Goal: Transaction & Acquisition: Obtain resource

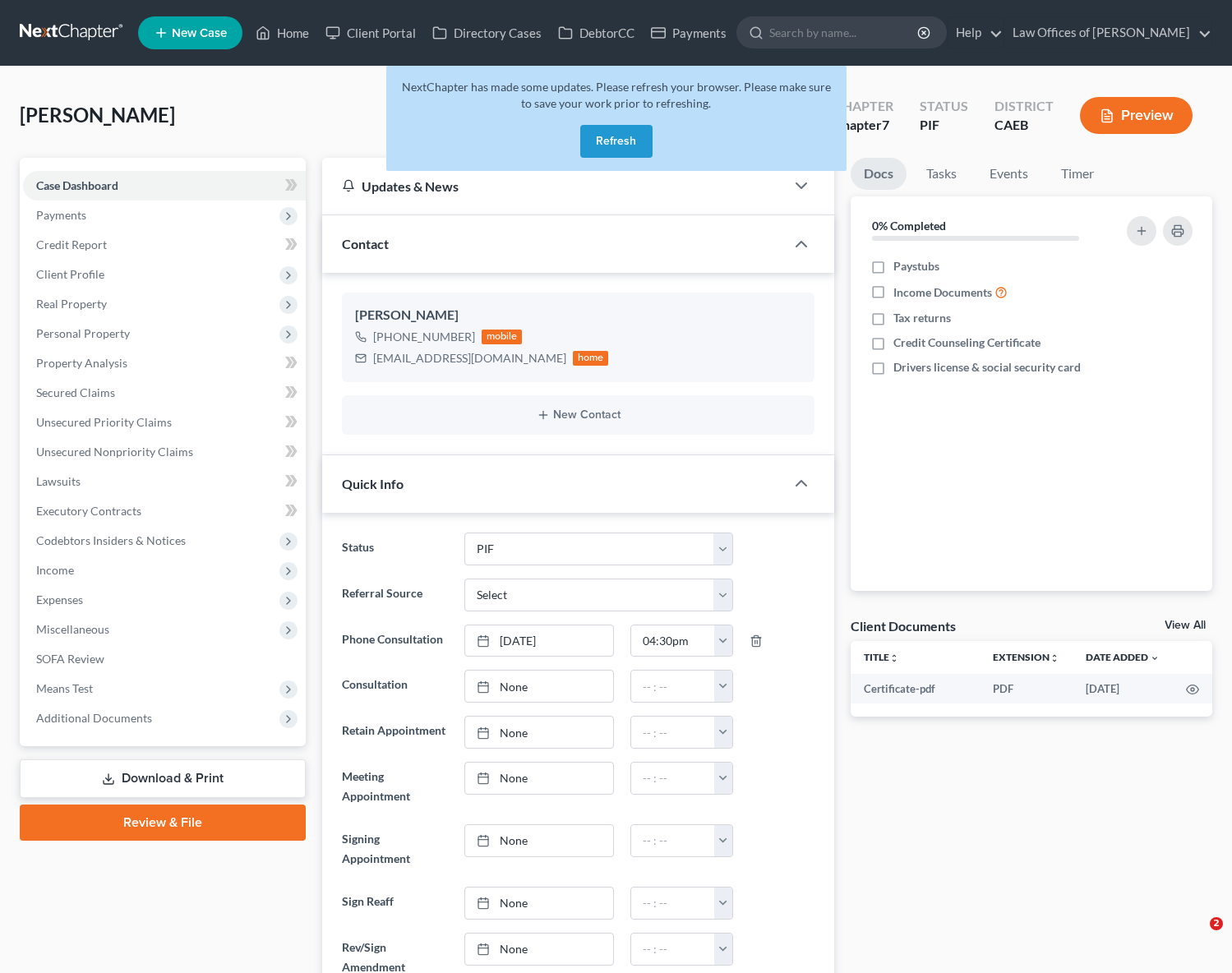
select select "11"
select select "0"
click at [610, 150] on button "Refresh" at bounding box center [616, 141] width 72 height 33
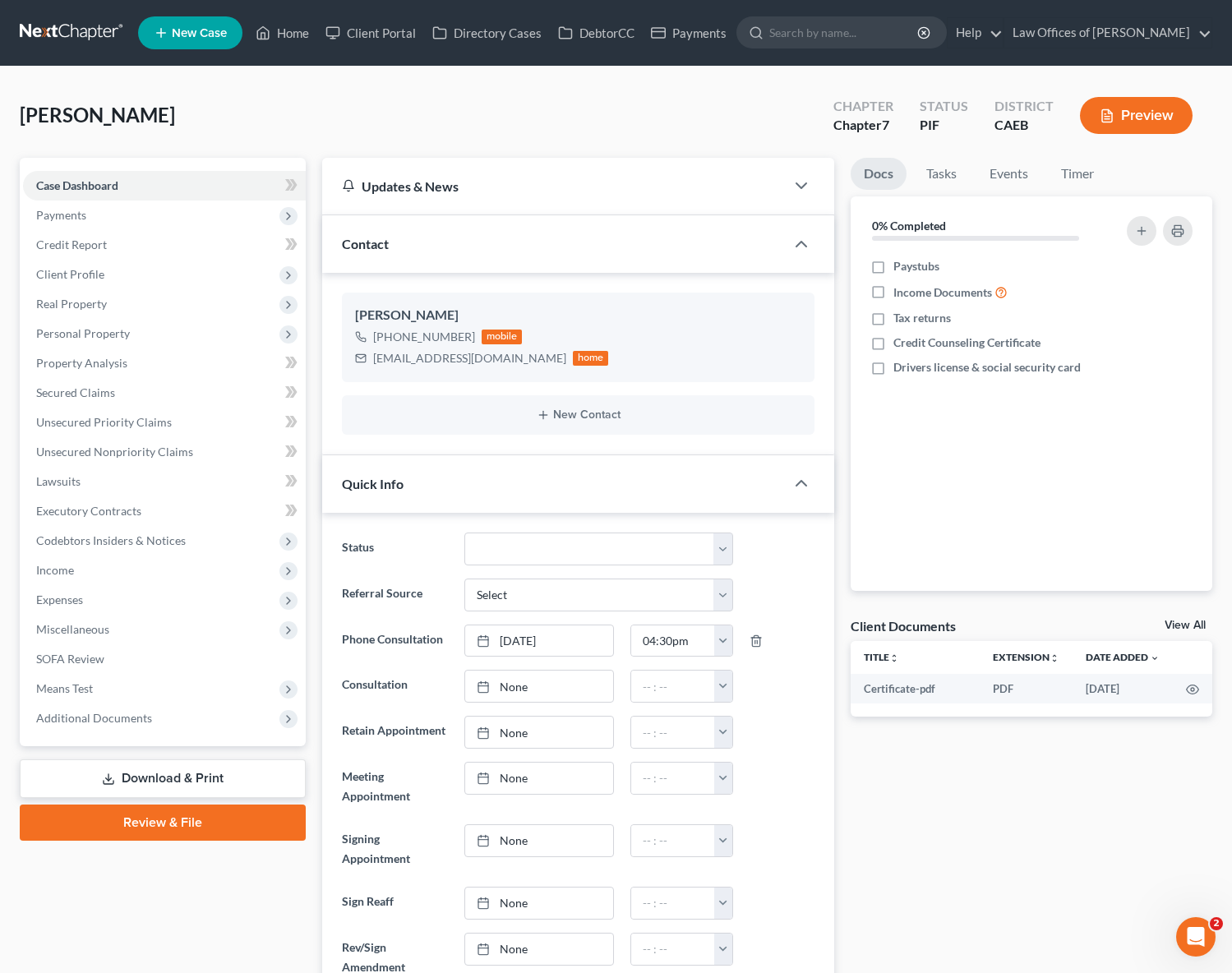
scroll to position [834, 0]
click at [292, 35] on link "Home" at bounding box center [282, 33] width 70 height 29
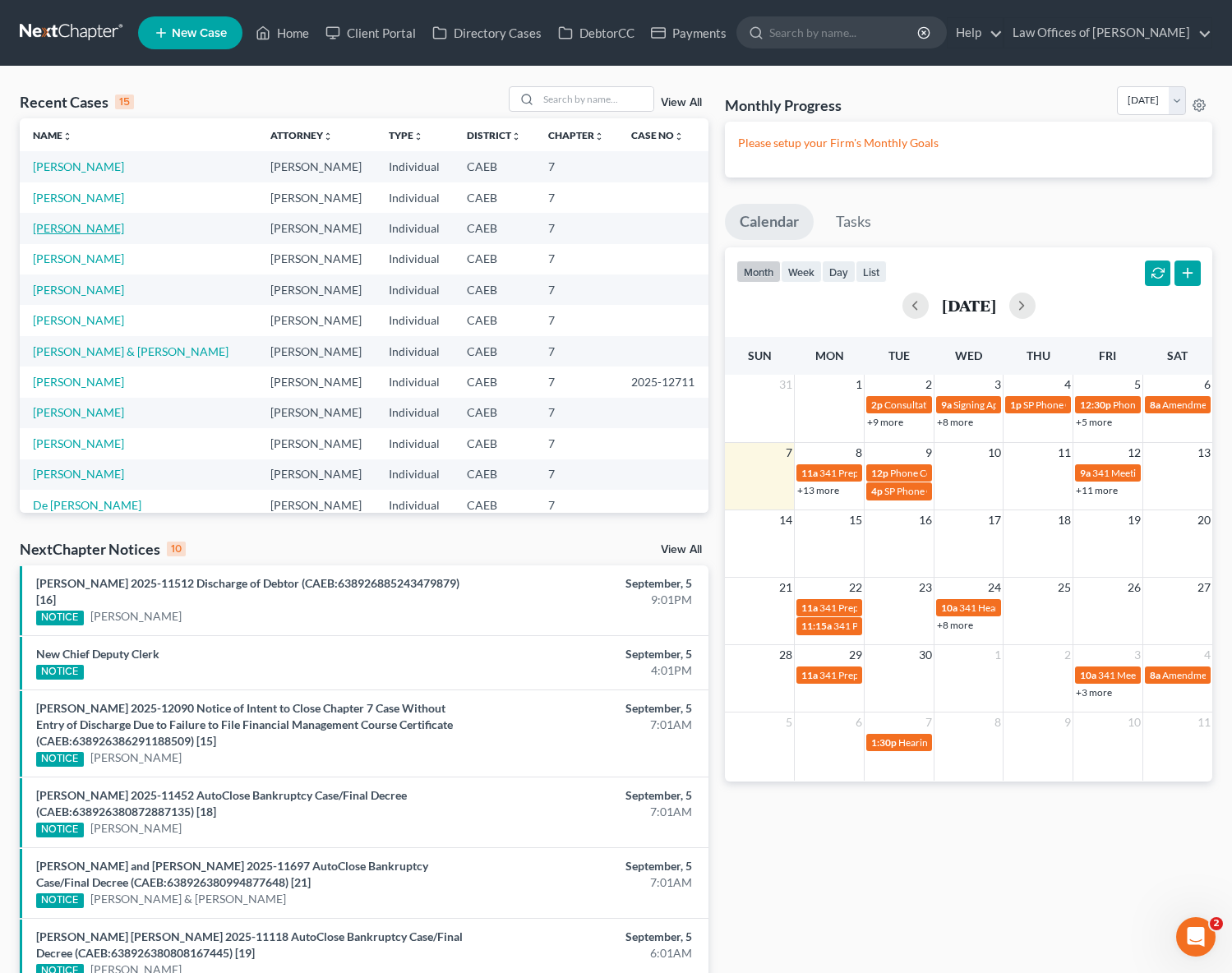
click at [89, 230] on link "Davis, Jessica" at bounding box center [78, 228] width 91 height 14
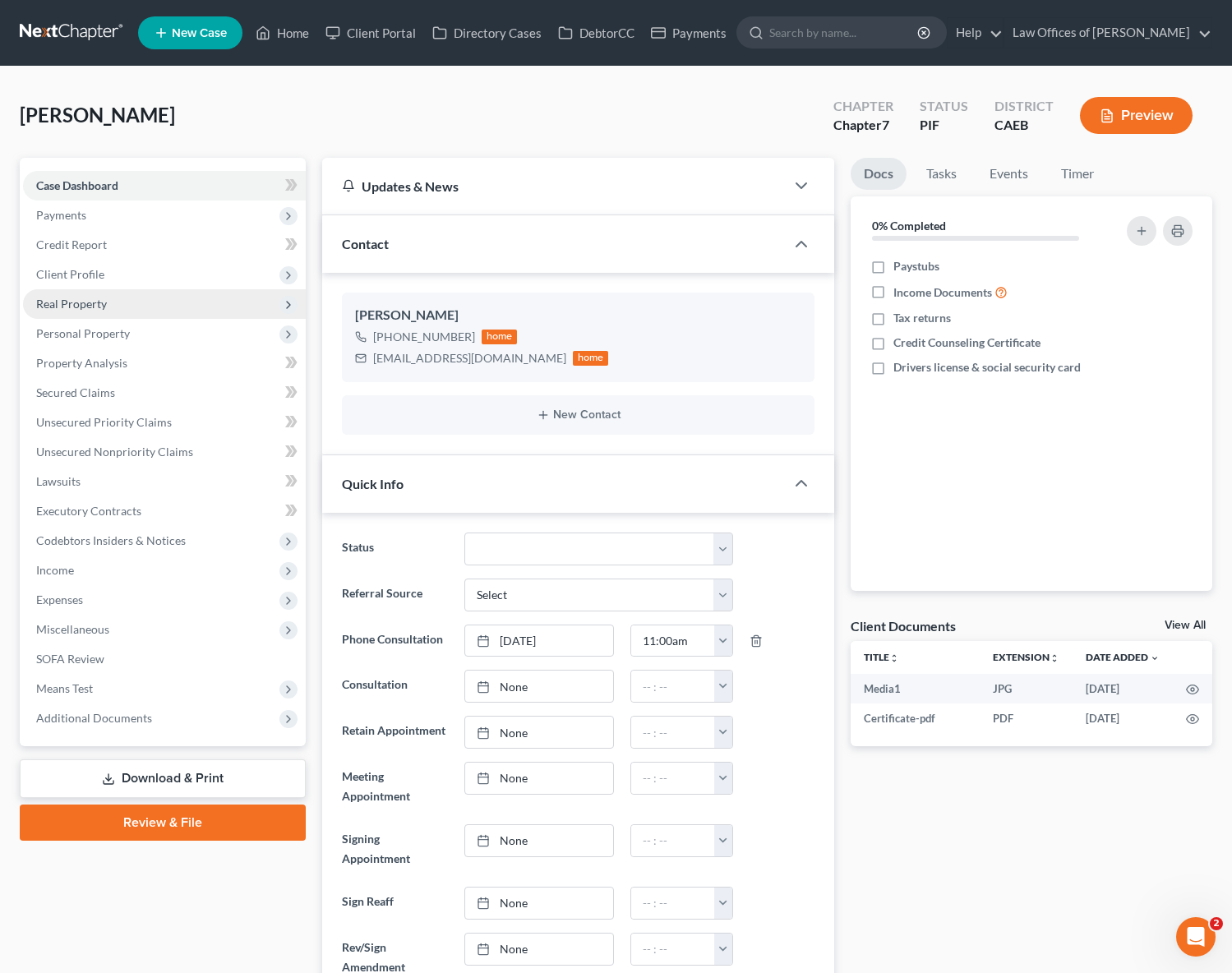
scroll to position [8053, 0]
click at [193, 778] on link "Download & Print" at bounding box center [163, 778] width 286 height 39
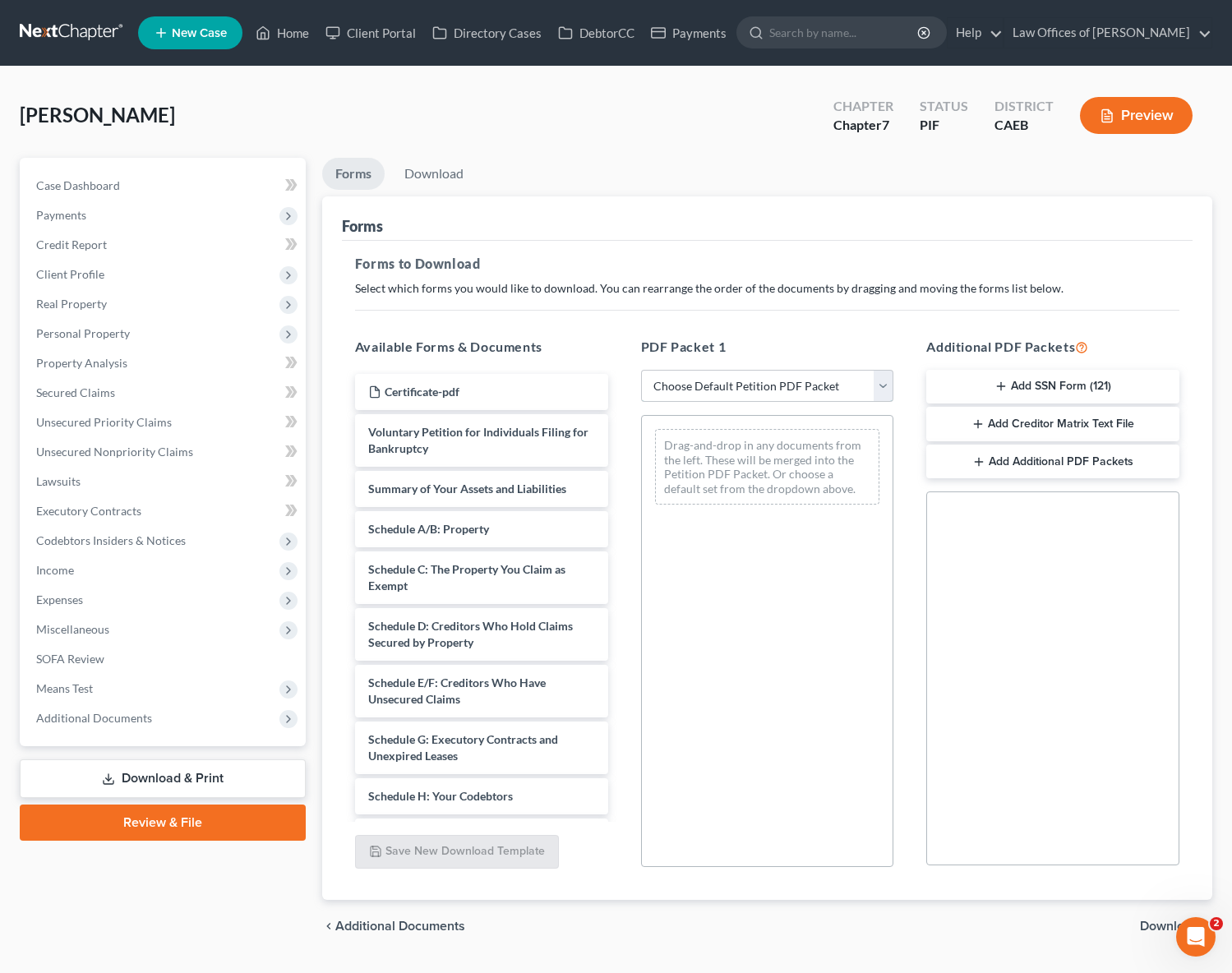
click at [885, 387] on select "Choose Default Petition PDF Packet Complete Bankruptcy Petition (all forms and …" at bounding box center [768, 387] width 253 height 33
select select "5"
click at [641, 370] on select "Choose Default Petition PDF Packet Complete Bankruptcy Petition (all forms and …" at bounding box center [768, 387] width 253 height 33
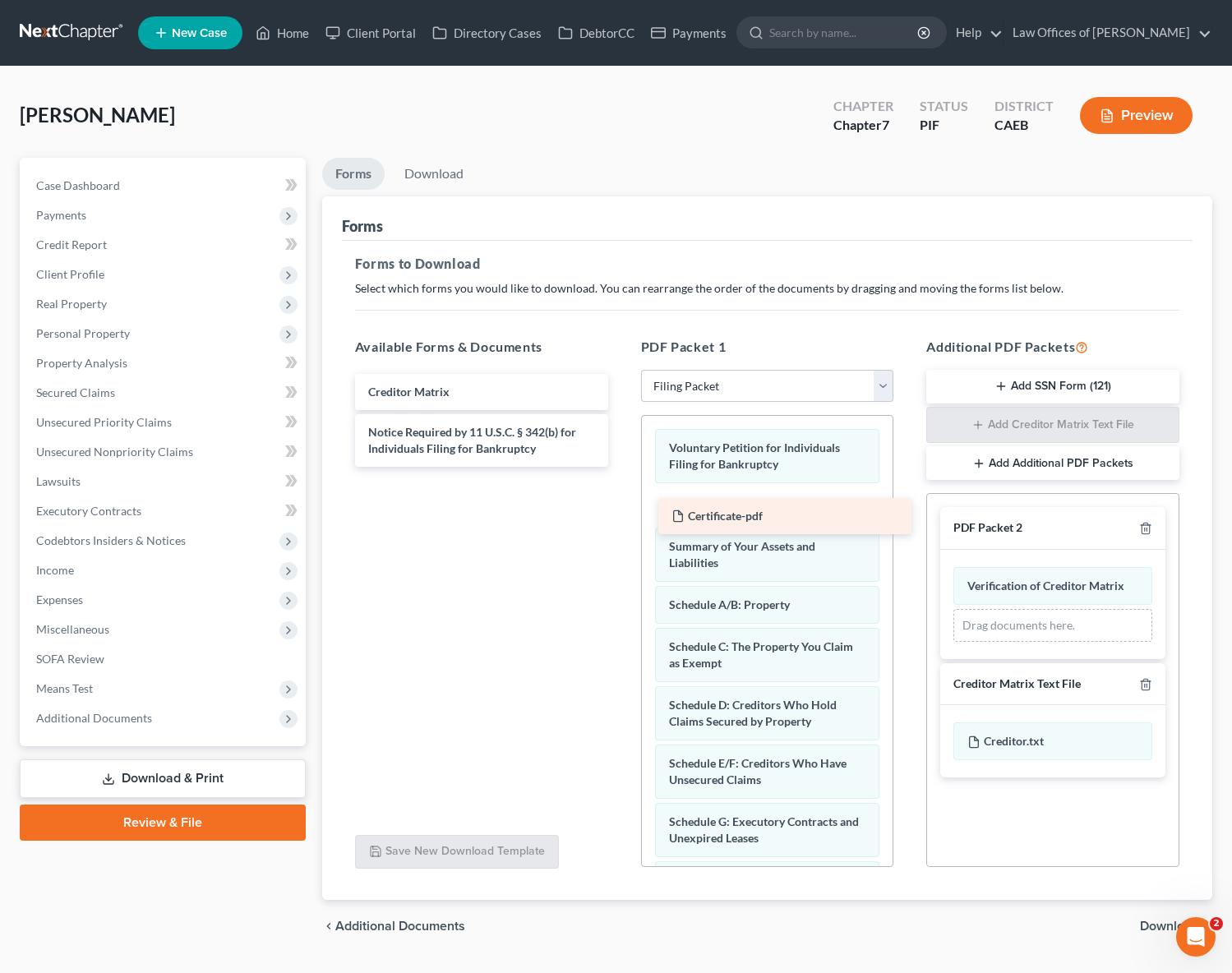
drag, startPoint x: 467, startPoint y: 384, endPoint x: 771, endPoint y: 509, distance: 328.7
click at [622, 467] on div "Certificate-pdf Certificate-pdf Creditor Matrix Notice Required by 11 U.S.C. § …" at bounding box center [481, 420] width 280 height 93
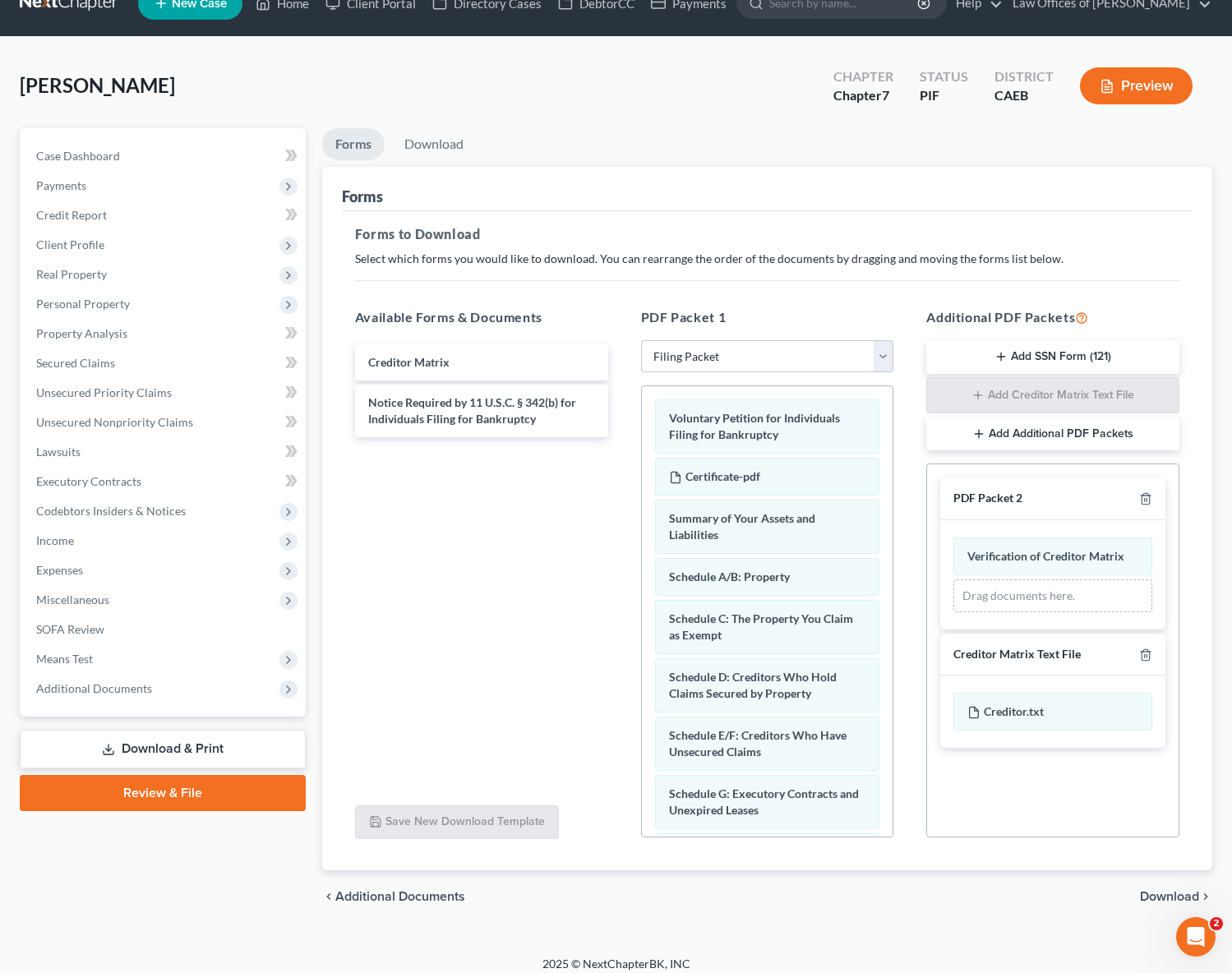
scroll to position [41, 0]
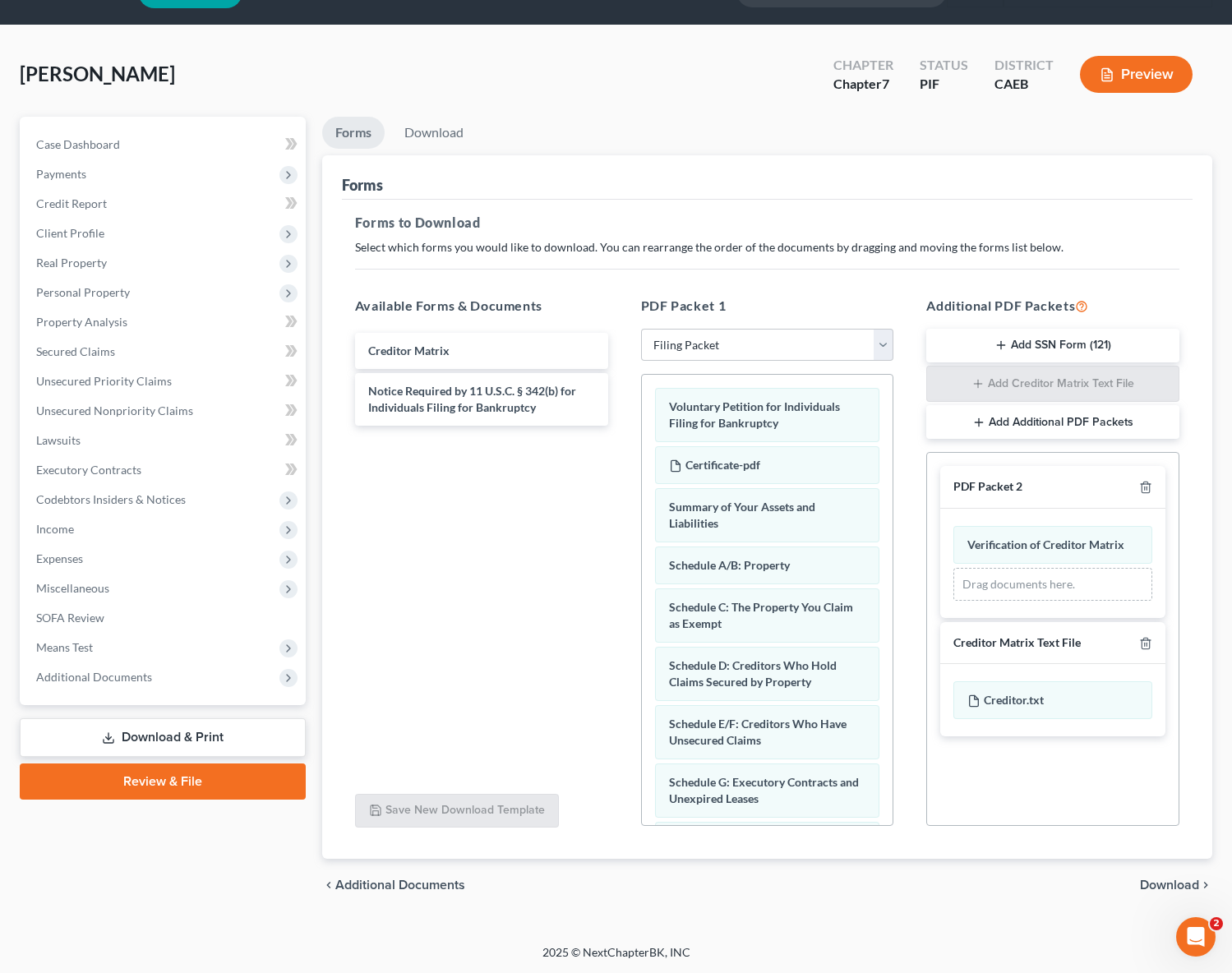
click at [1162, 889] on span "Download" at bounding box center [1169, 885] width 59 height 13
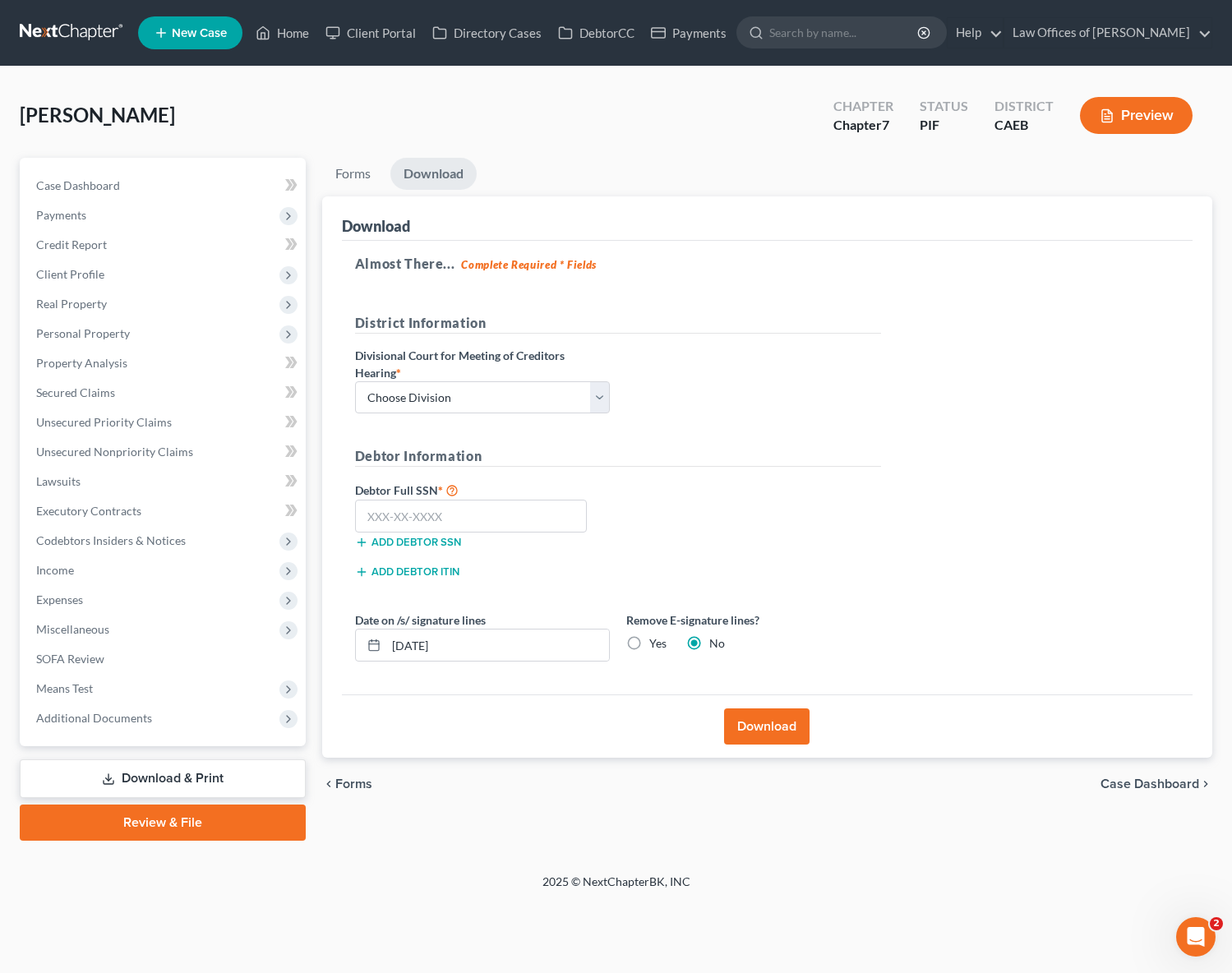
scroll to position [0, 0]
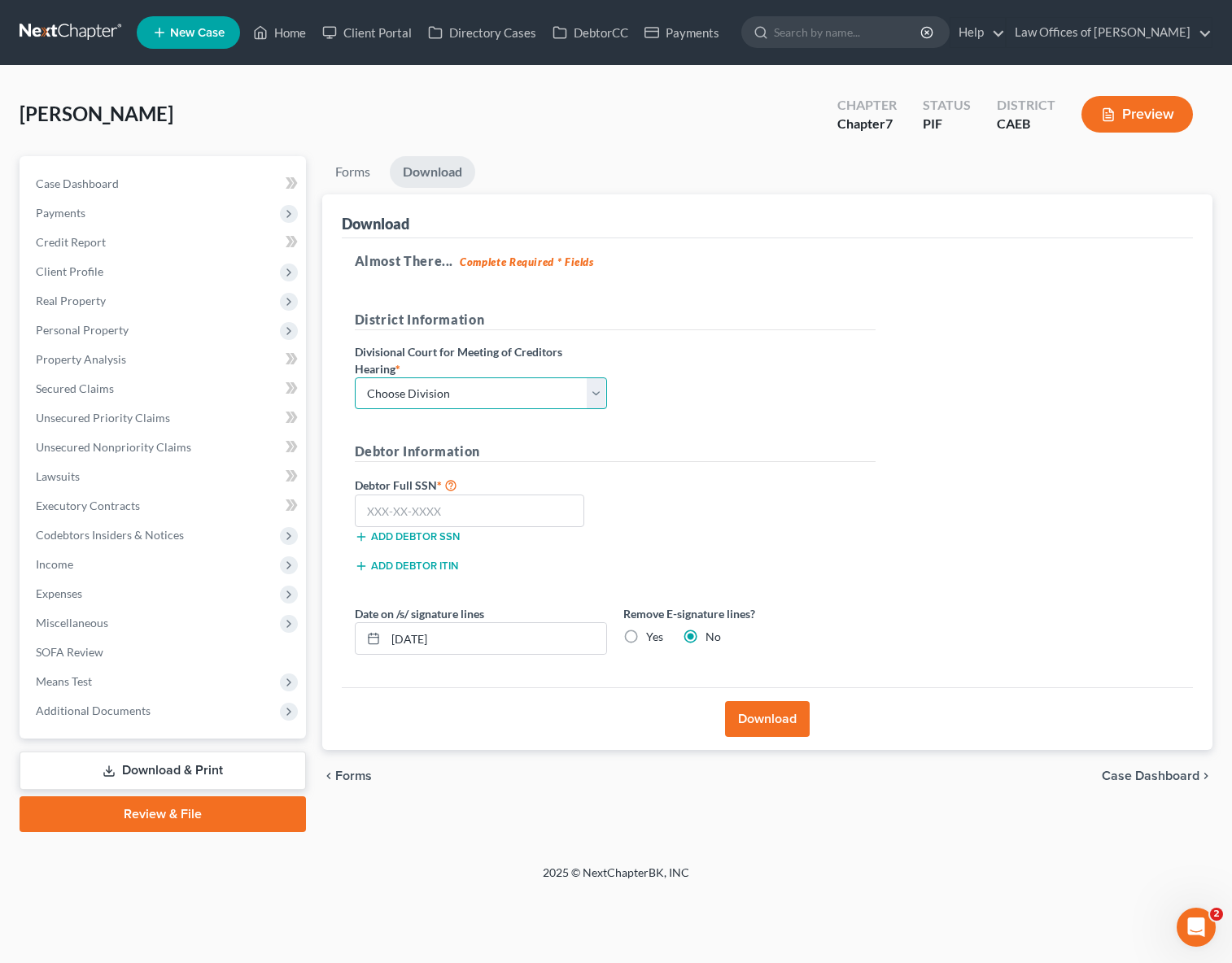
click at [598, 393] on select "Choose Division Fresno Modesto Sacramento" at bounding box center [481, 394] width 252 height 32
select select "0"
click at [355, 378] on select "Choose Division Fresno Modesto Sacramento" at bounding box center [481, 394] width 252 height 32
click at [477, 511] on input "text" at bounding box center [470, 510] width 230 height 32
type input "616-11-5898"
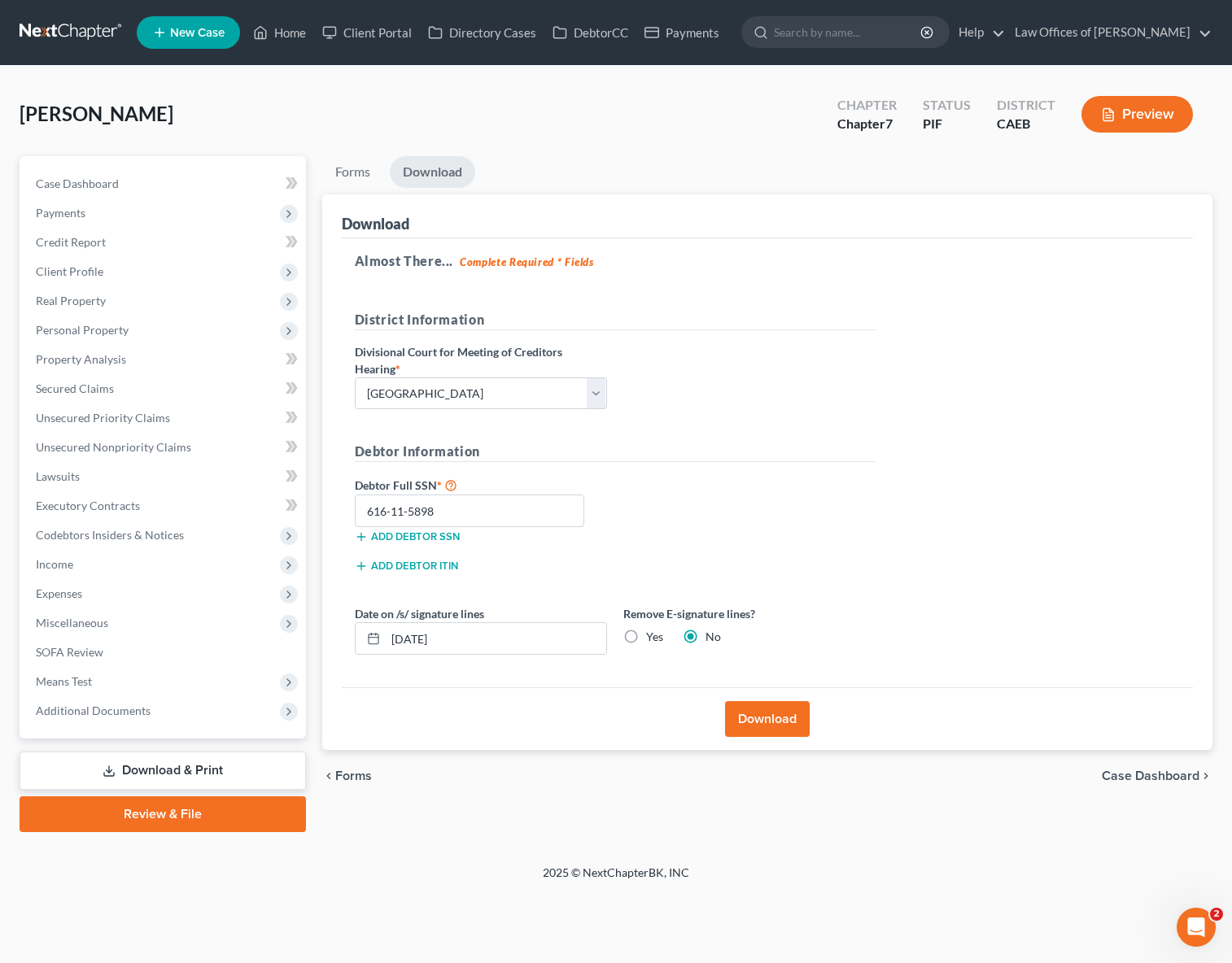
click at [773, 718] on button "Download" at bounding box center [767, 719] width 84 height 36
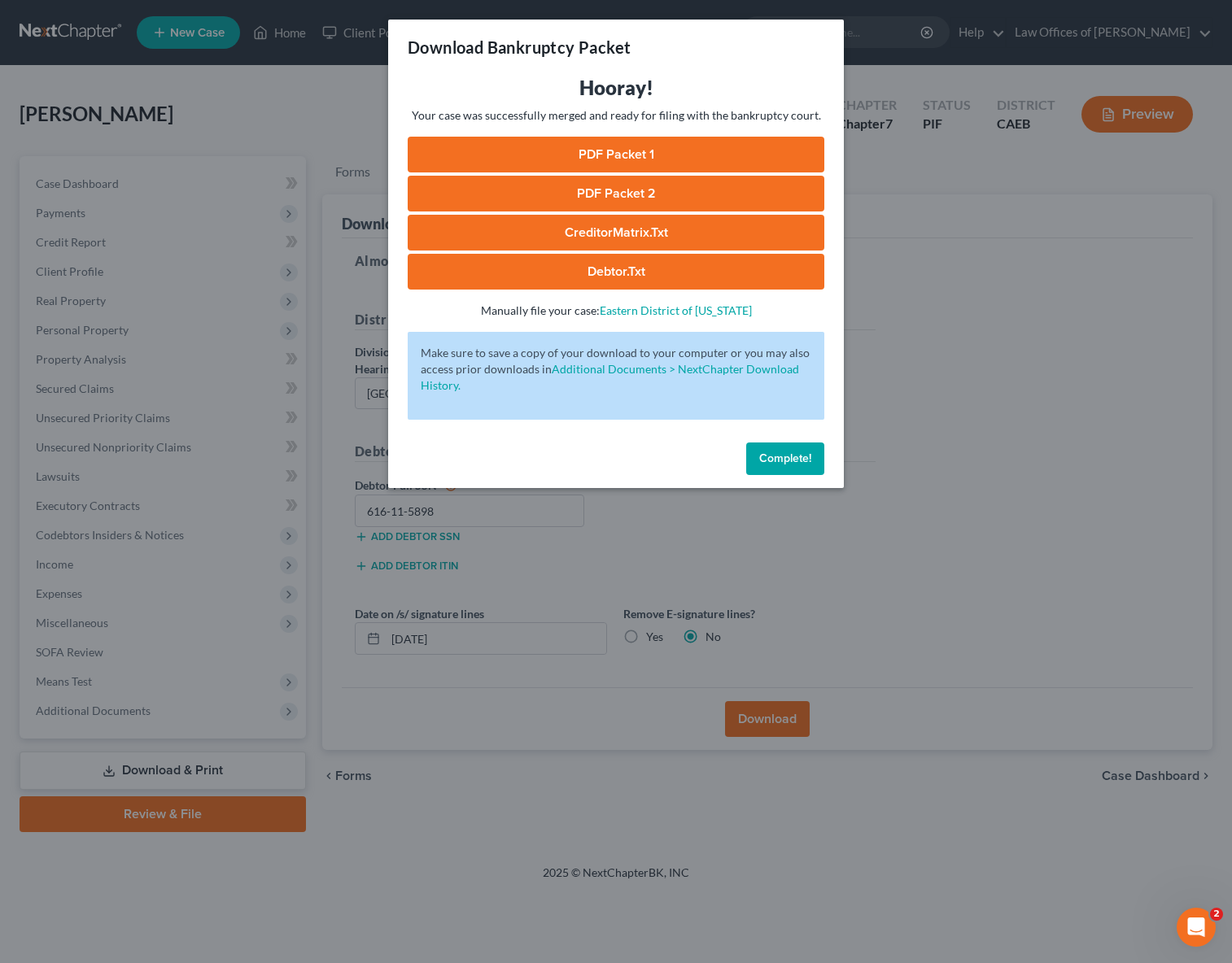
click at [639, 153] on link "PDF Packet 1" at bounding box center [616, 154] width 417 height 36
click at [645, 202] on link "PDF Packet 2" at bounding box center [616, 193] width 417 height 36
click at [613, 232] on link "CreditorMatrix.txt" at bounding box center [616, 233] width 417 height 36
click at [649, 271] on link "Debtor.txt" at bounding box center [616, 272] width 417 height 36
click at [793, 460] on span "Complete!" at bounding box center [785, 458] width 52 height 14
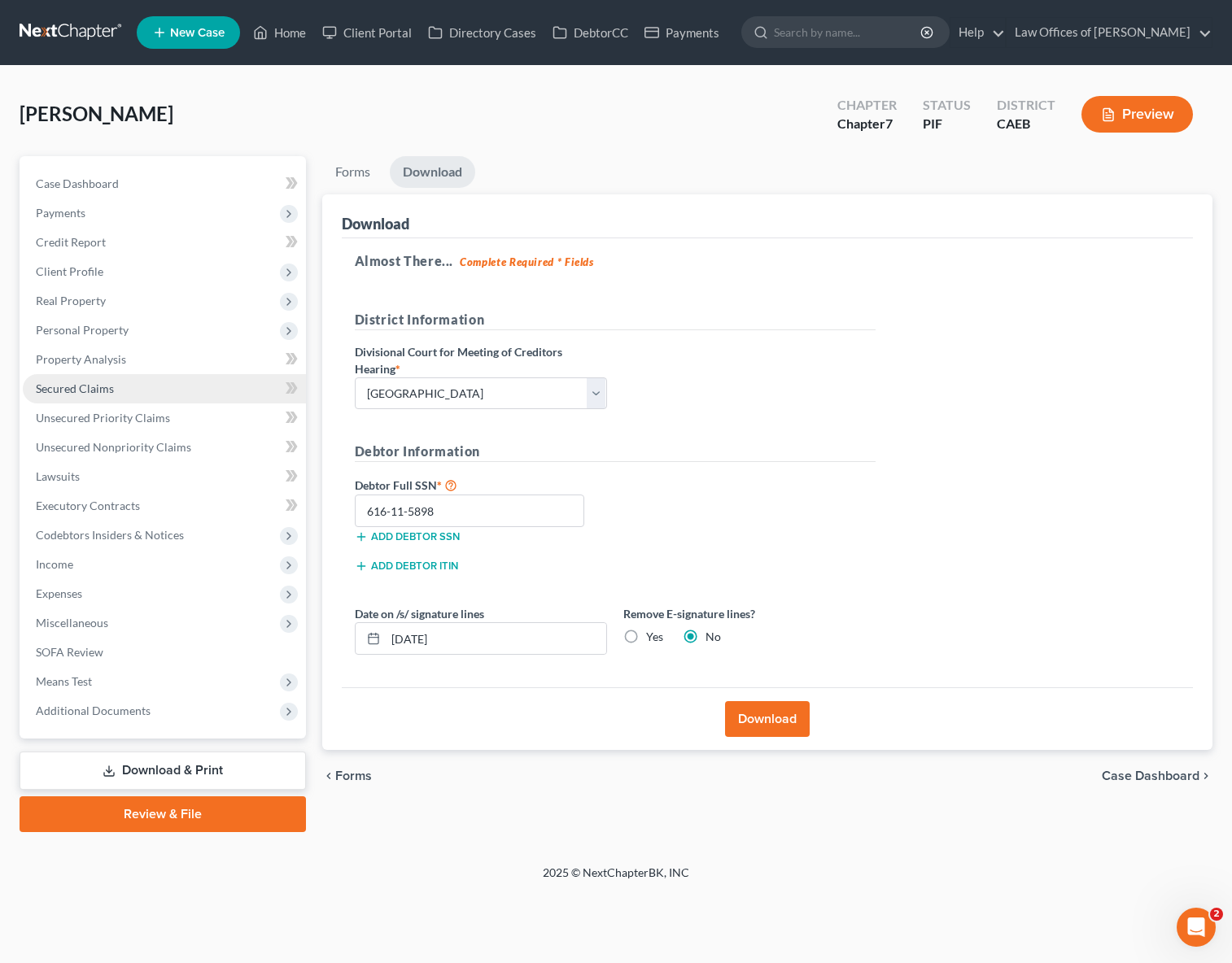
click at [109, 386] on span "Secured Claims" at bounding box center [75, 389] width 78 height 14
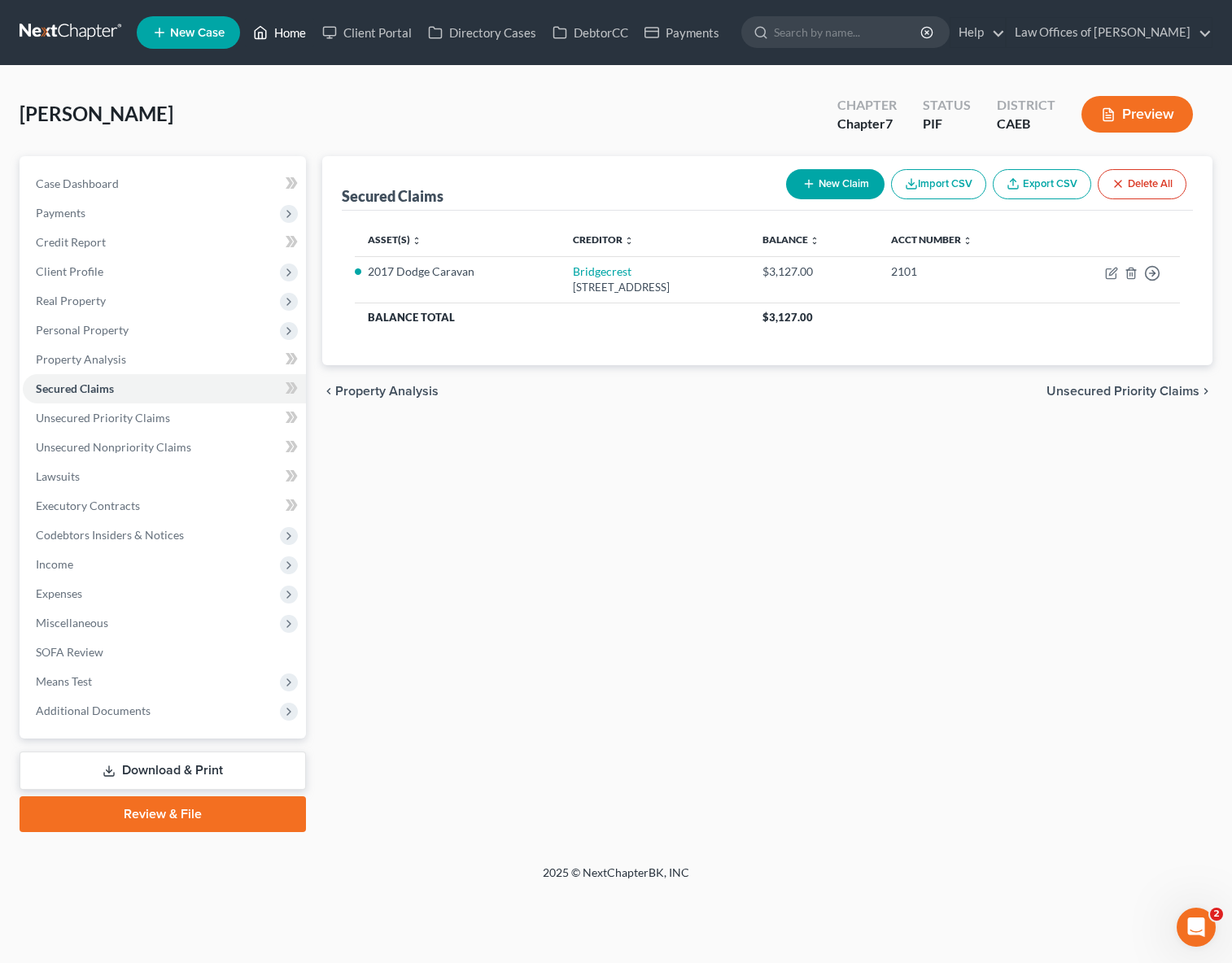
click at [287, 38] on link "Home" at bounding box center [279, 32] width 69 height 29
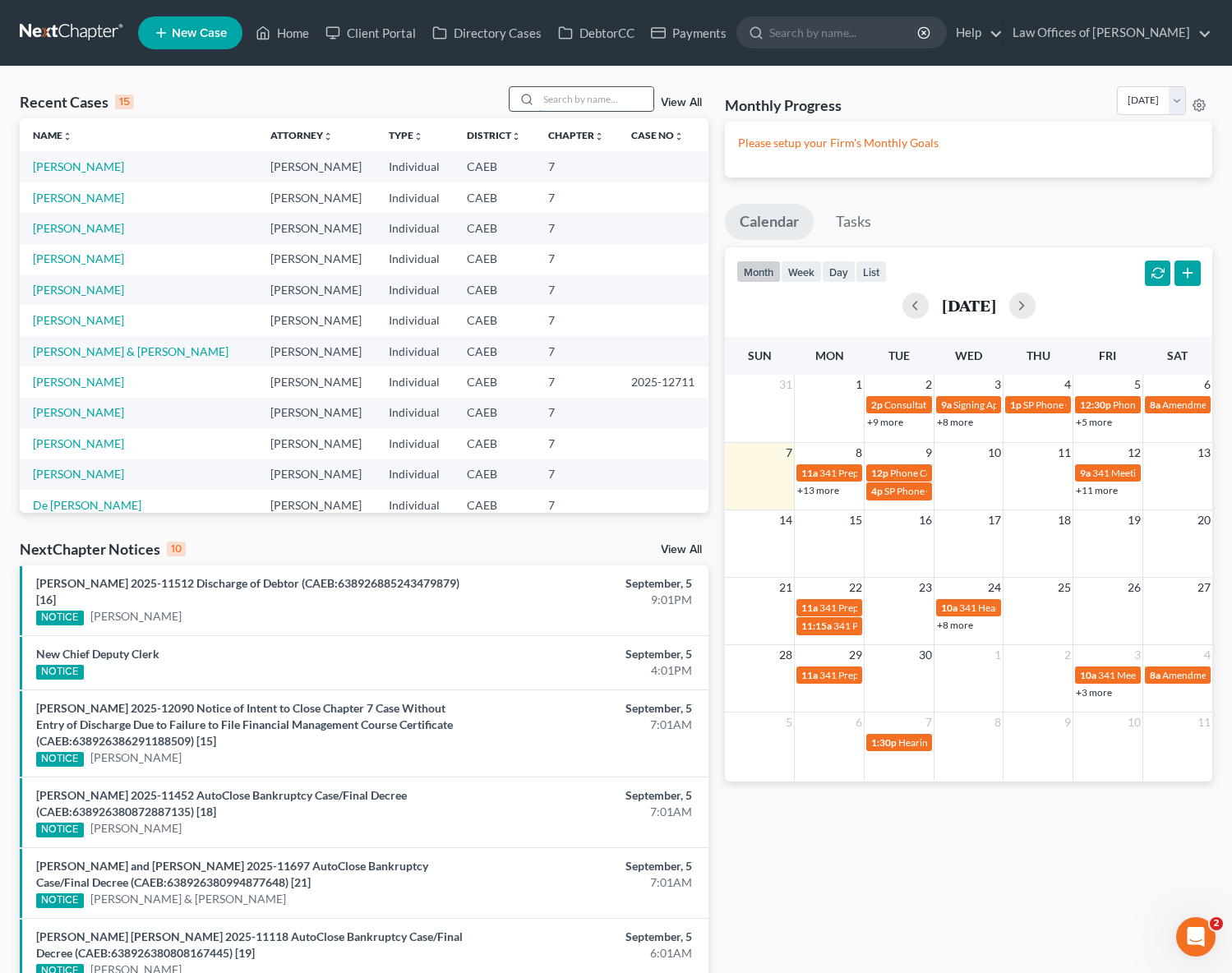
click at [573, 102] on input "search" at bounding box center [596, 99] width 115 height 24
type input "Smith"
click at [140, 162] on link "Smith, Michael & Camilla" at bounding box center [130, 166] width 195 height 14
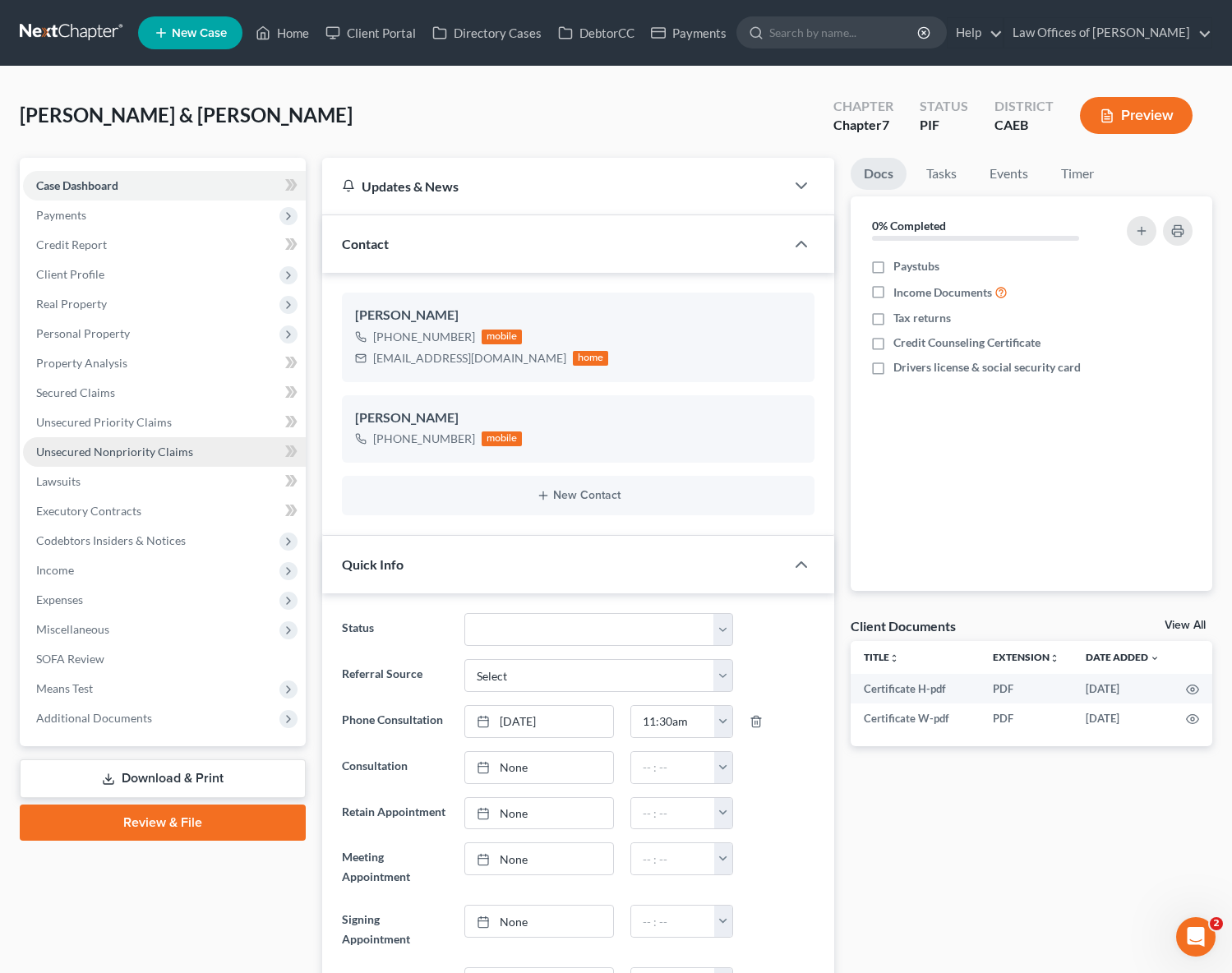
scroll to position [4138, 0]
click at [162, 449] on span "Unsecured Nonpriority Claims" at bounding box center [115, 451] width 157 height 14
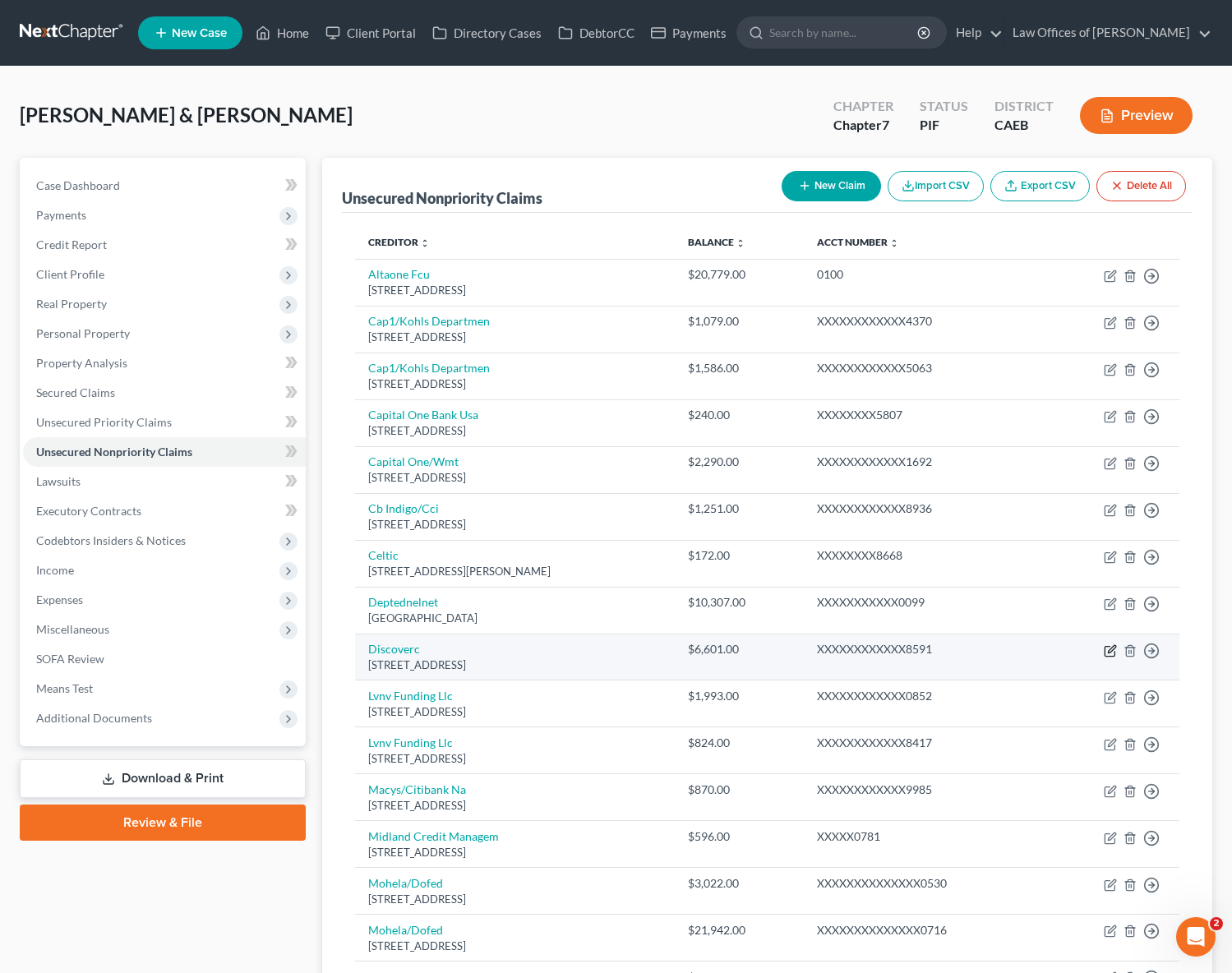
click at [1109, 648] on icon "button" at bounding box center [1110, 650] width 13 height 13
select select "46"
select select "2"
select select "0"
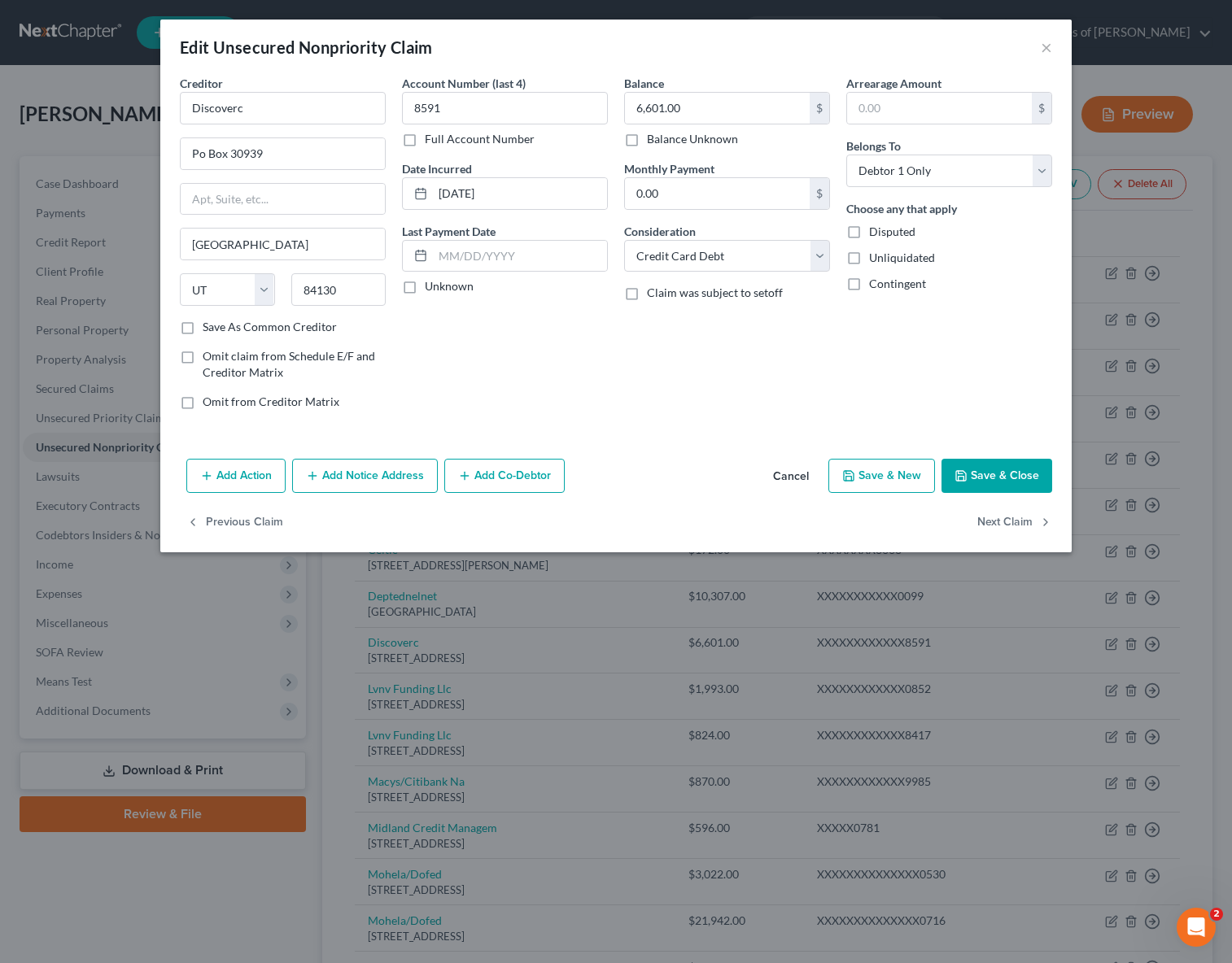
click at [396, 478] on button "Add Notice Address" at bounding box center [365, 476] width 146 height 34
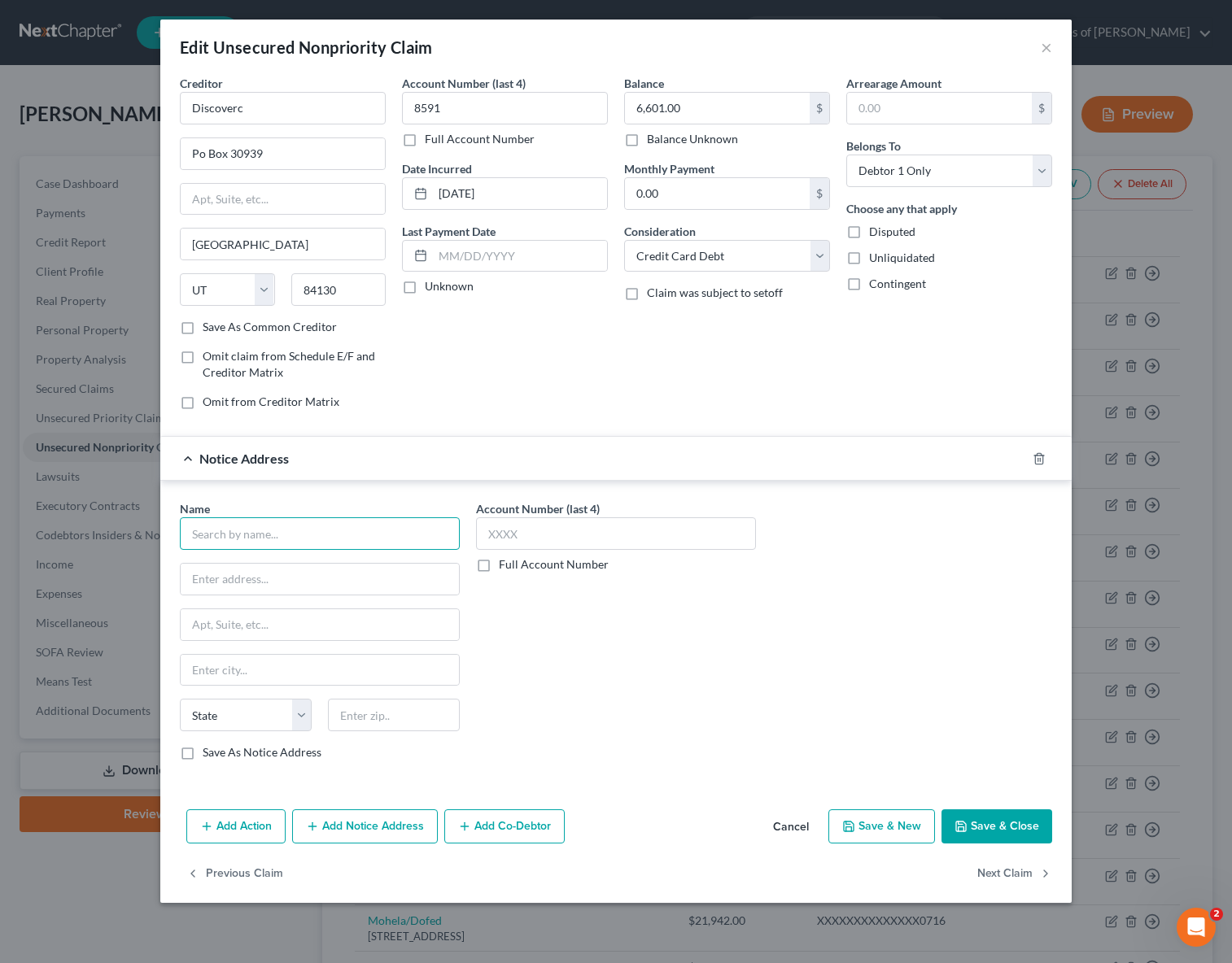
click at [208, 535] on input "text" at bounding box center [320, 533] width 280 height 32
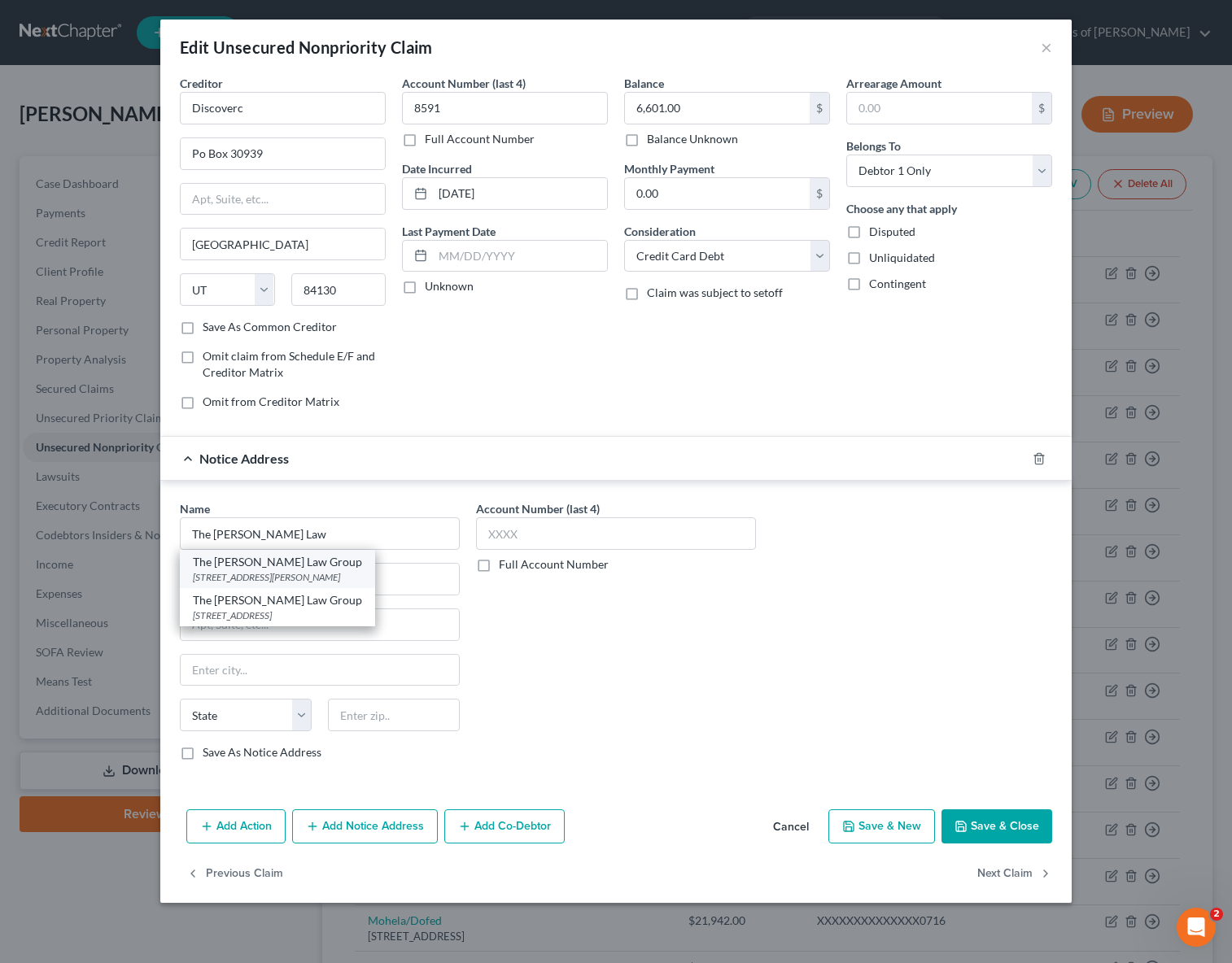
click at [338, 575] on div "3710 S. Susan St., Suite 210, Santa Ana, CA 92704" at bounding box center [277, 577] width 170 height 14
type input "The Moore Law Group"
type input "3710 S. Susan St., Suite 210"
type input "Santa Ana"
select select "4"
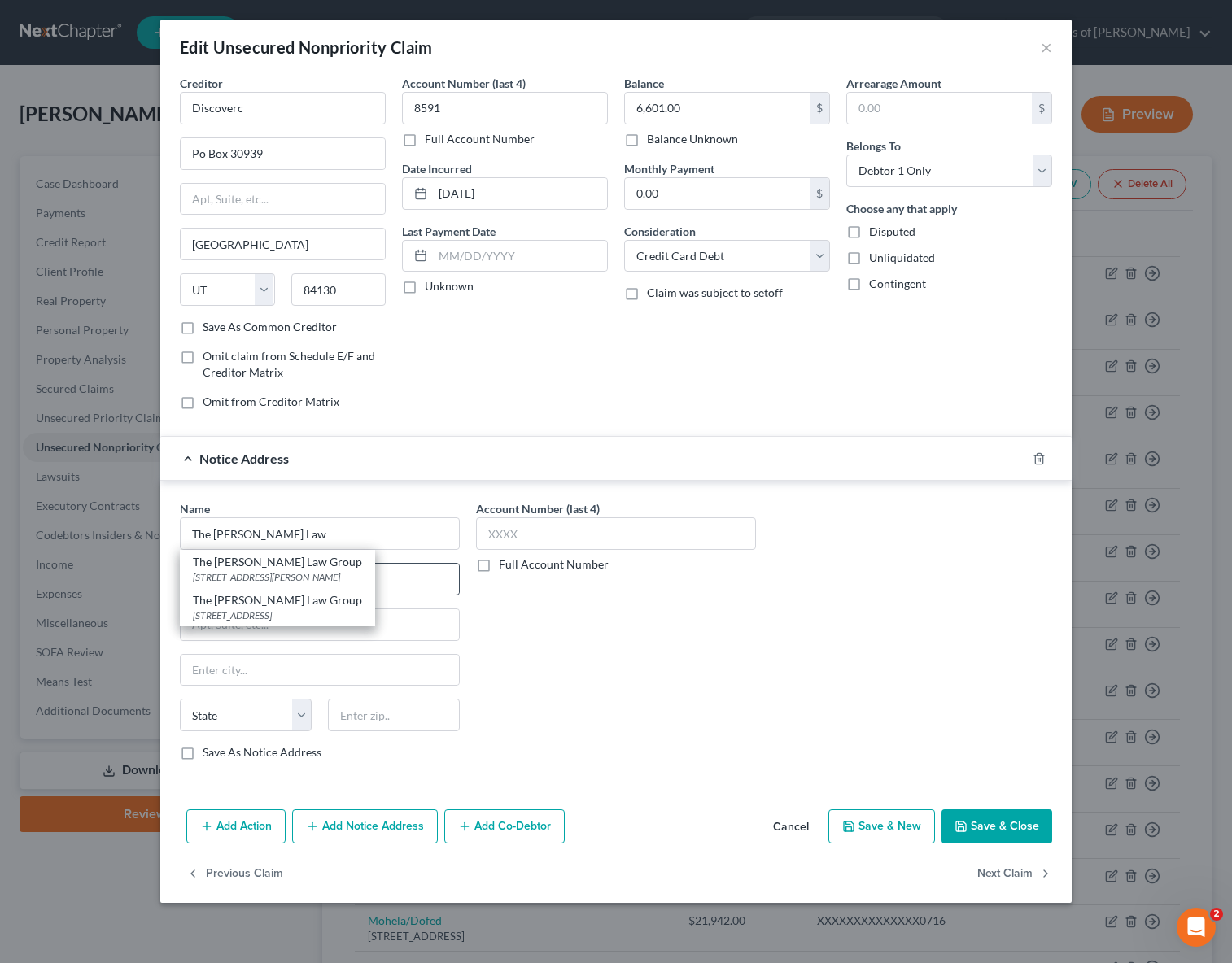
type input "92704"
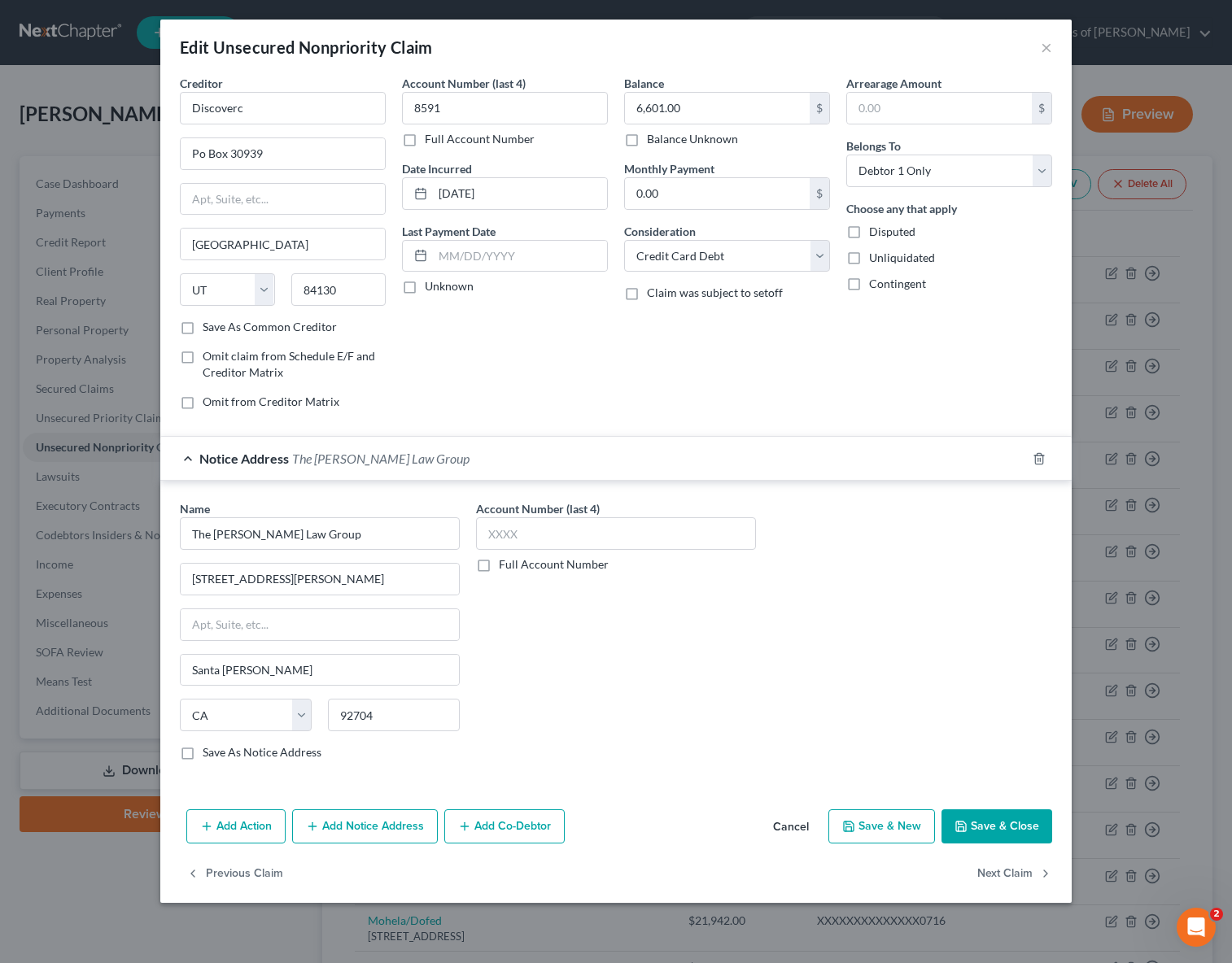
click at [997, 824] on button "Save & Close" at bounding box center [998, 827] width 111 height 34
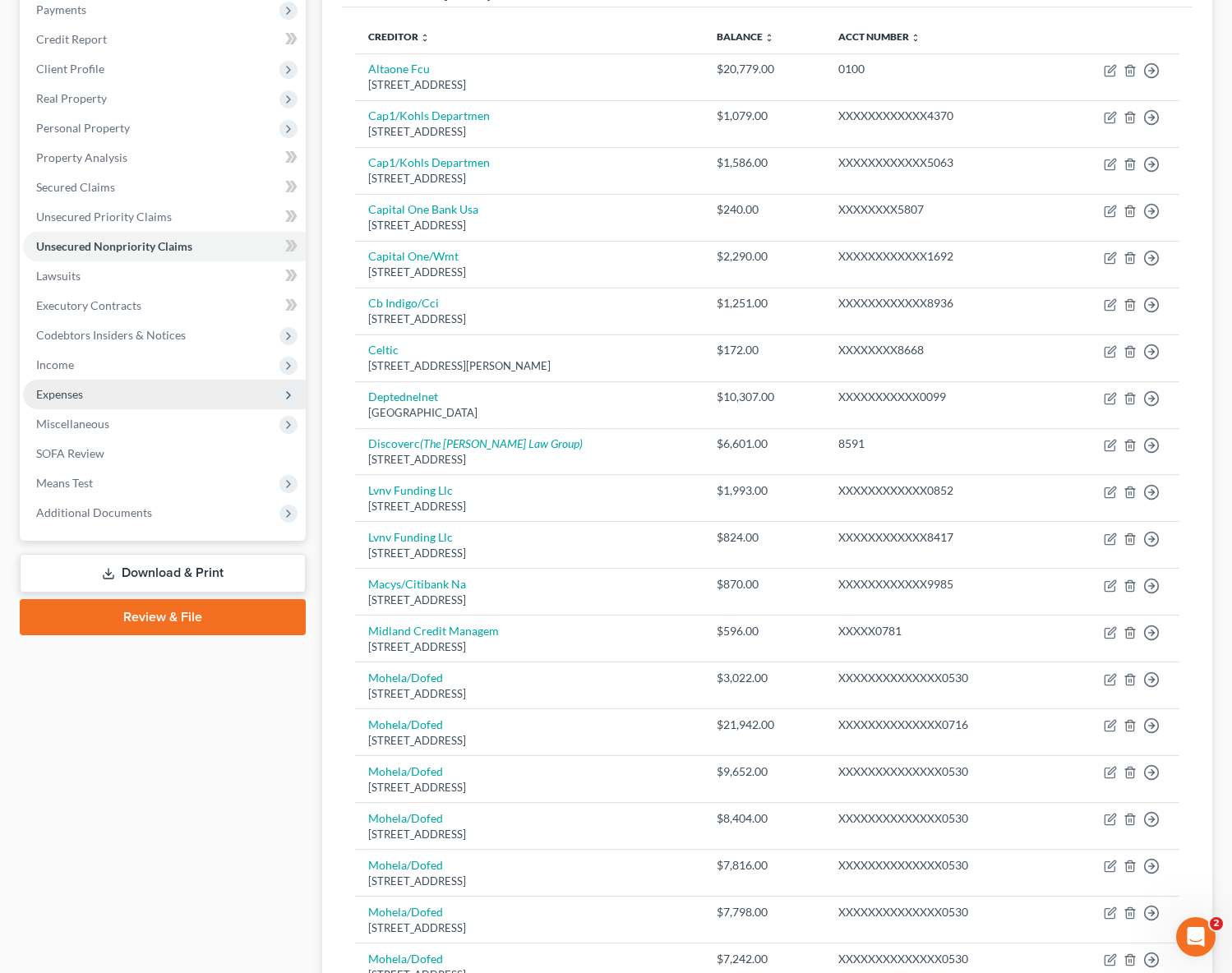
scroll to position [143, 0]
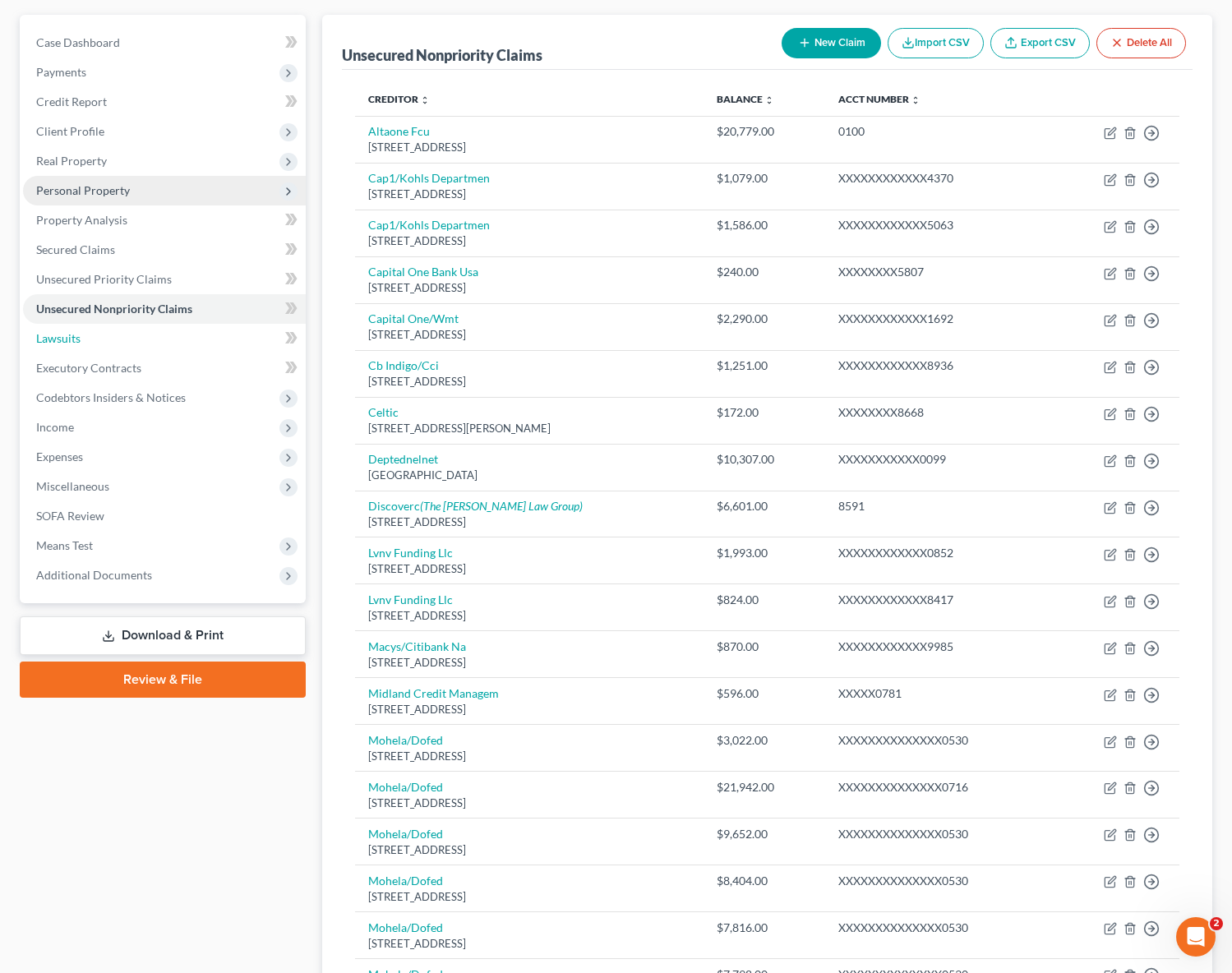
click at [90, 336] on link "Lawsuits" at bounding box center [164, 338] width 282 height 29
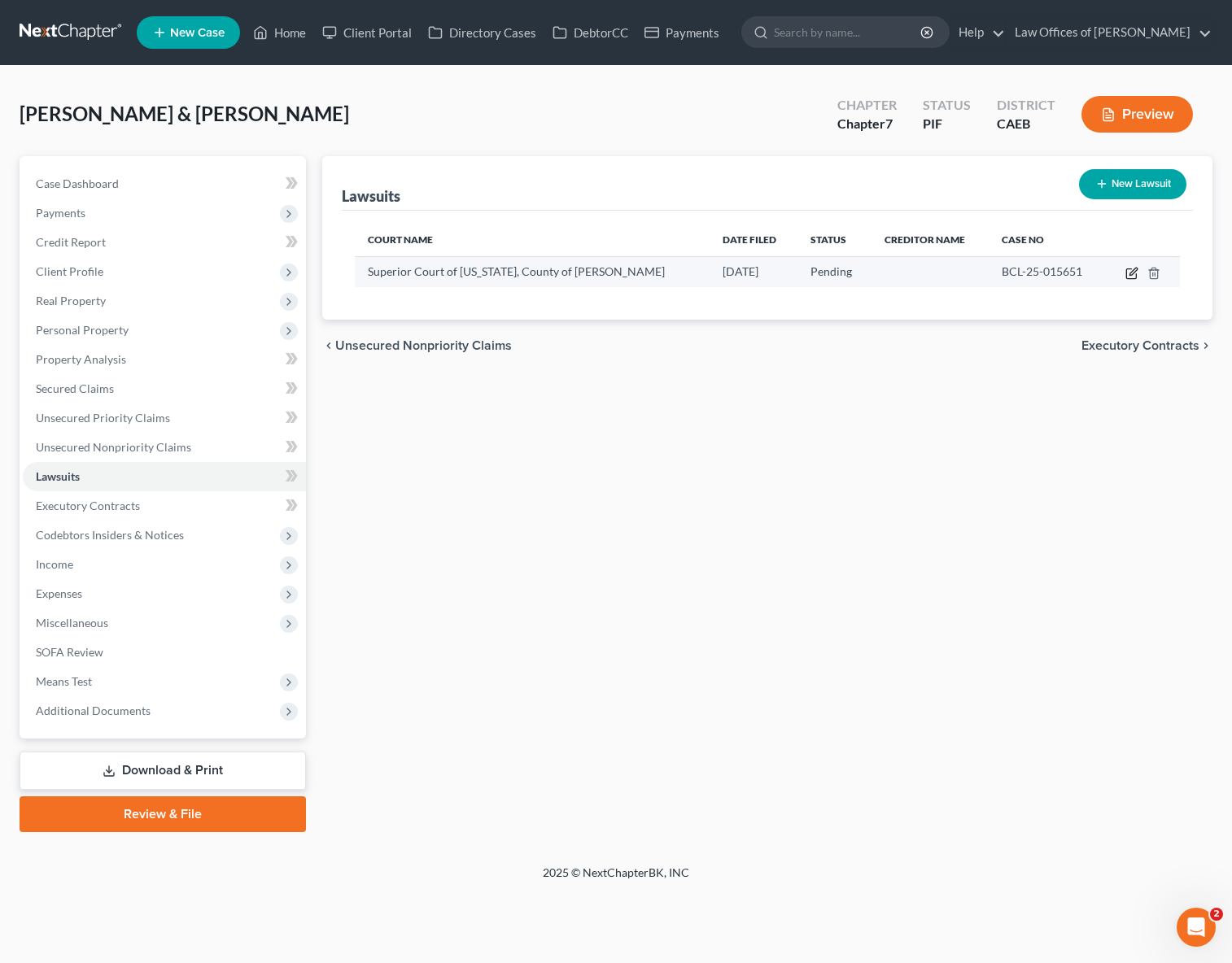
click at [1128, 273] on icon "button" at bounding box center [1131, 273] width 13 height 13
select select "4"
select select "0"
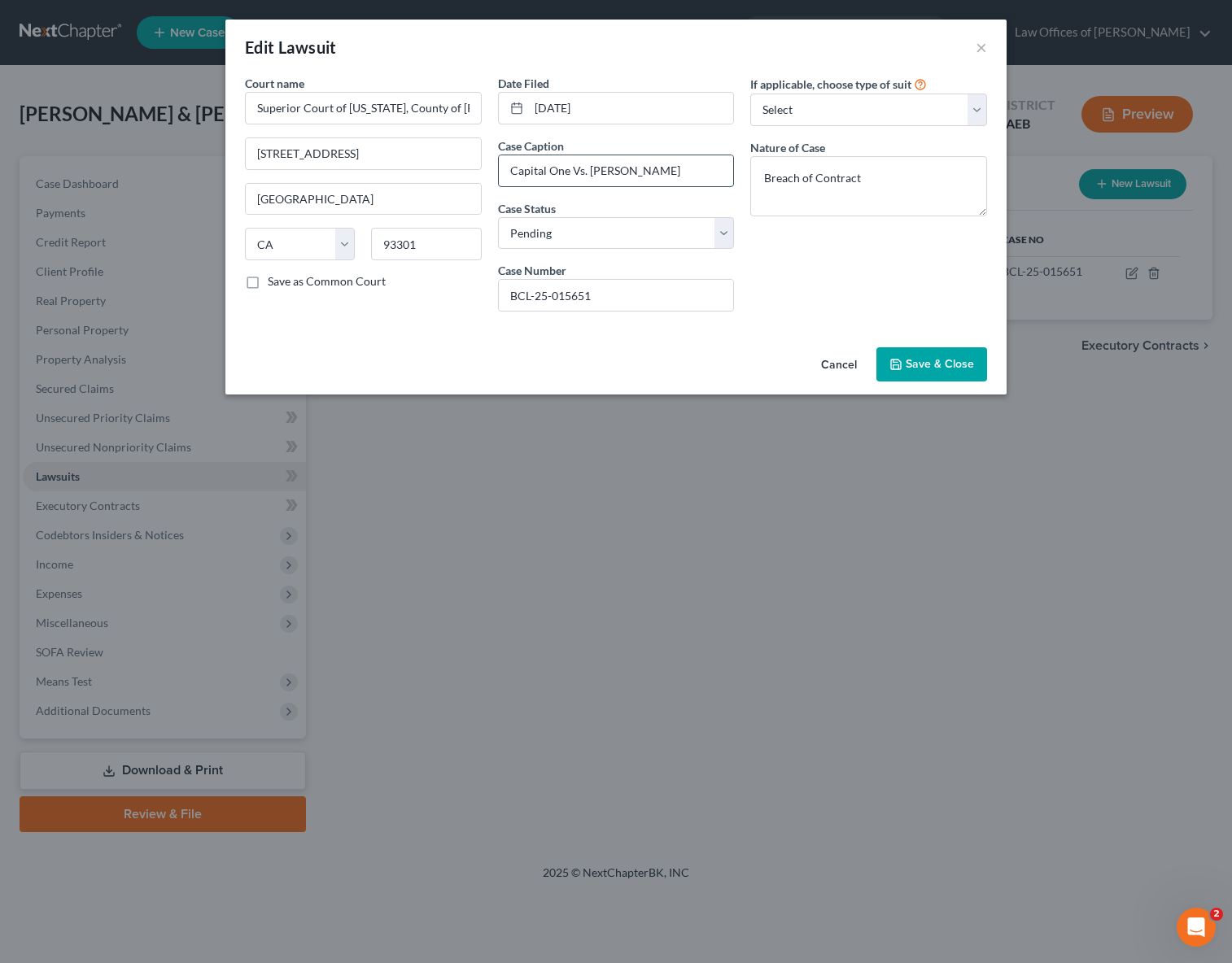
click at [668, 176] on input "Capital One Vs. Michael Smith" at bounding box center [616, 170] width 235 height 31
click at [959, 368] on span "Save & Close" at bounding box center [940, 364] width 68 height 14
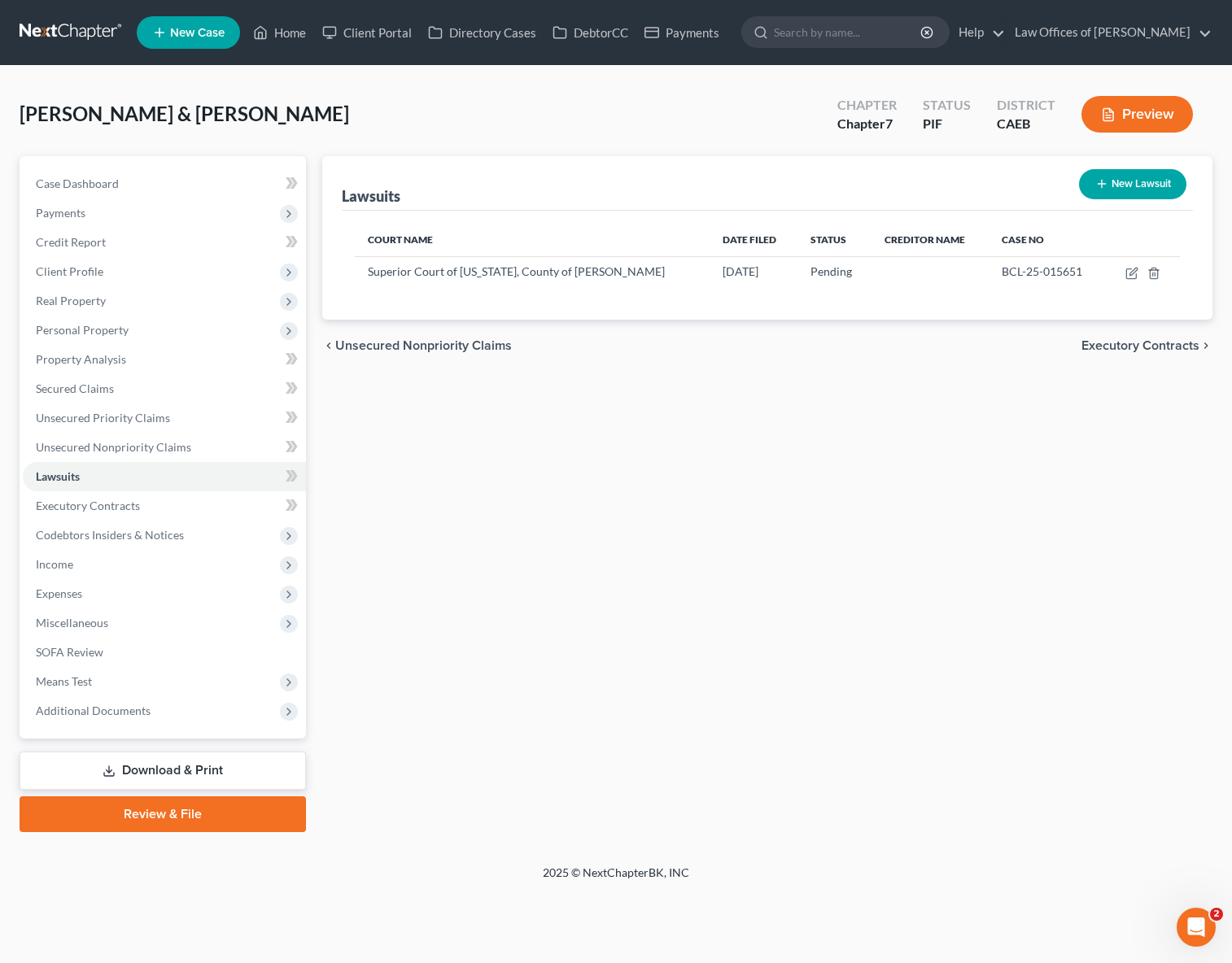
click at [211, 772] on link "Download & Print" at bounding box center [163, 770] width 286 height 38
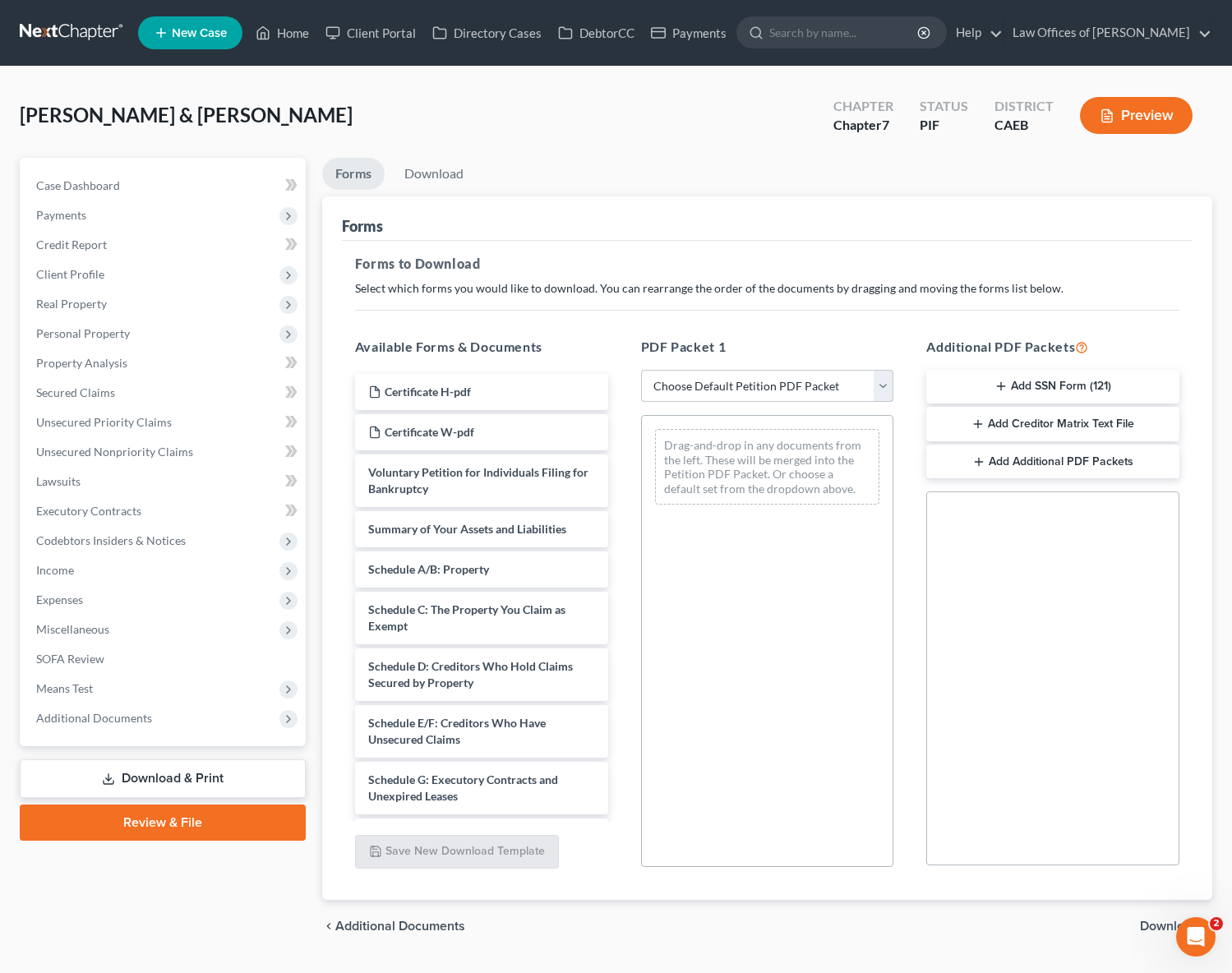
click at [887, 382] on select "Choose Default Petition PDF Packet Complete Bankruptcy Petition (all forms and …" at bounding box center [768, 387] width 253 height 33
select select "5"
click at [641, 370] on select "Choose Default Petition PDF Packet Complete Bankruptcy Petition (all forms and …" at bounding box center [768, 387] width 253 height 33
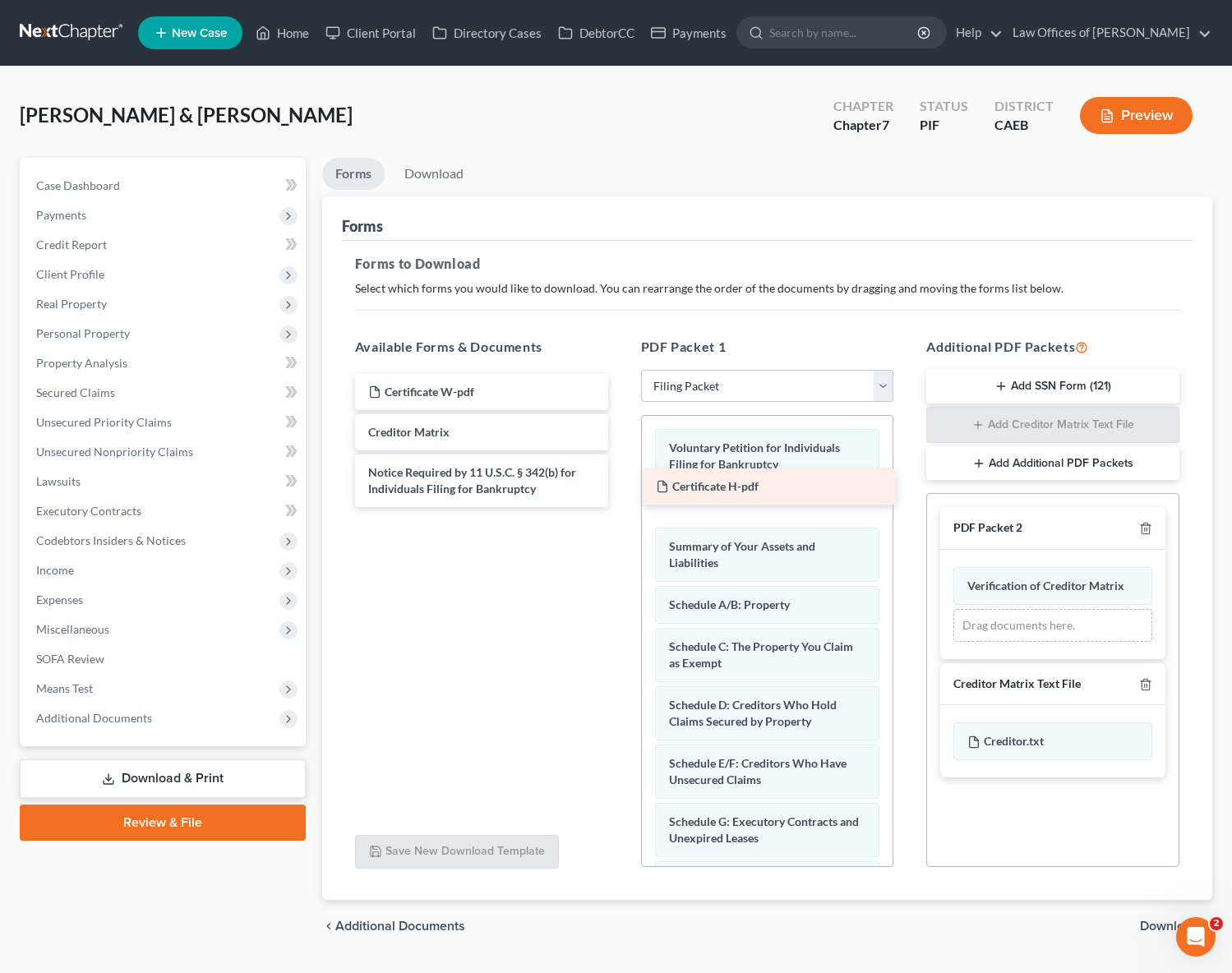
drag, startPoint x: 471, startPoint y: 388, endPoint x: 758, endPoint y: 483, distance: 302.3
click at [622, 483] on div "Certificate H-pdf Certificate H-pdf Certificate W-pdf Creditor Matrix Notice Re…" at bounding box center [481, 440] width 280 height 133
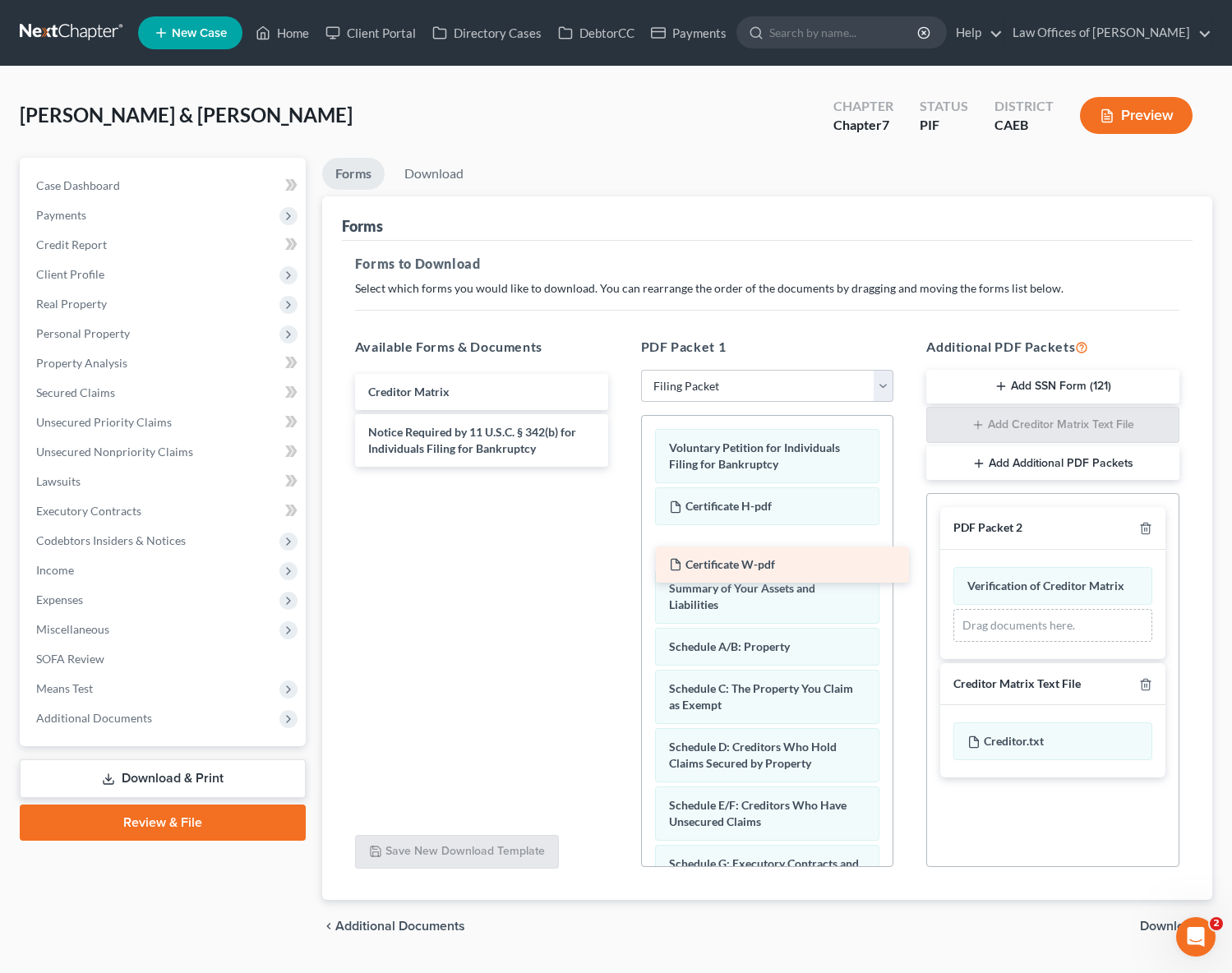
drag, startPoint x: 498, startPoint y: 387, endPoint x: 796, endPoint y: 552, distance: 340.6
click at [622, 467] on div "Certificate W-pdf Certificate W-pdf Creditor Matrix Notice Required by 11 U.S.C…" at bounding box center [481, 420] width 280 height 93
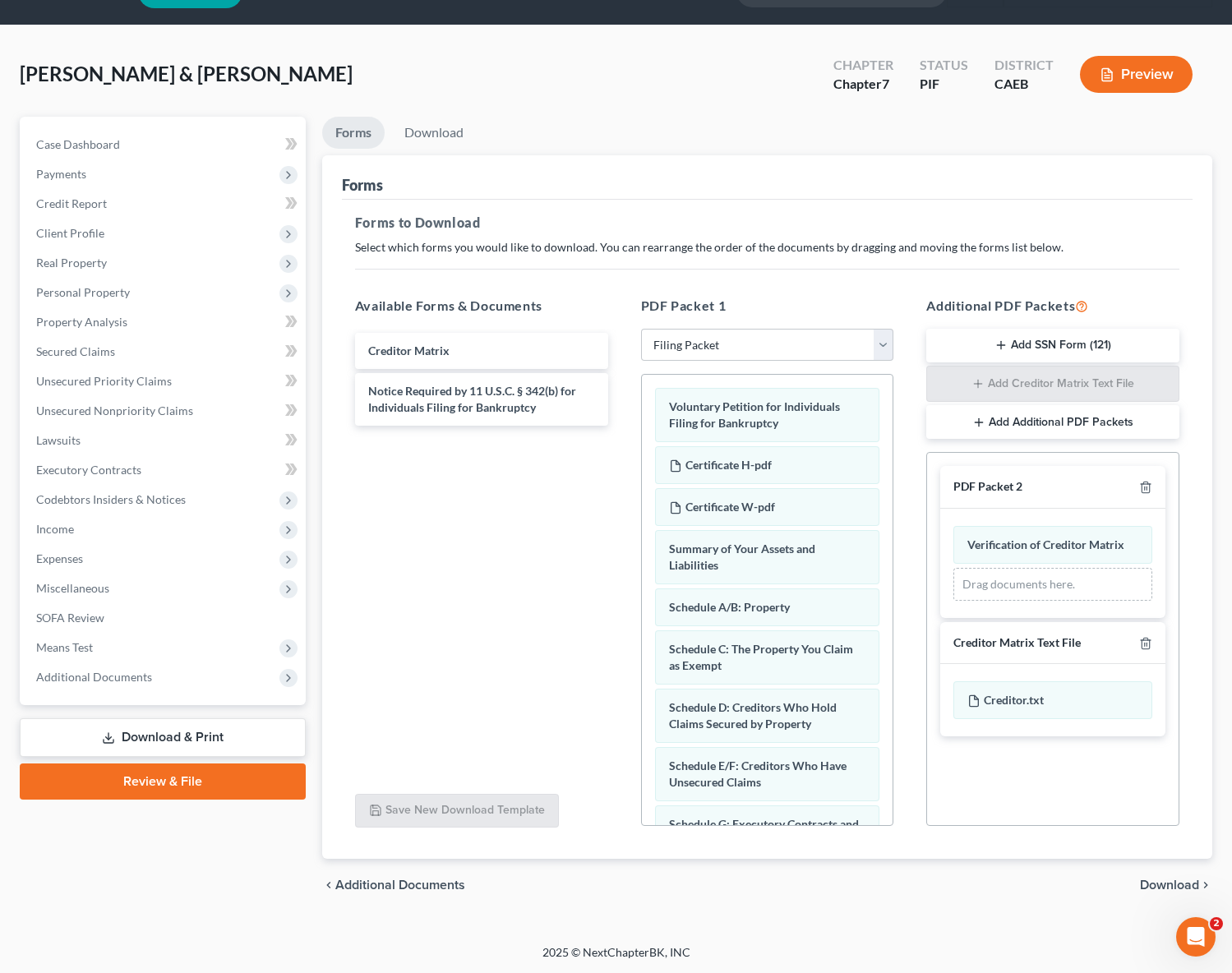
scroll to position [38, 0]
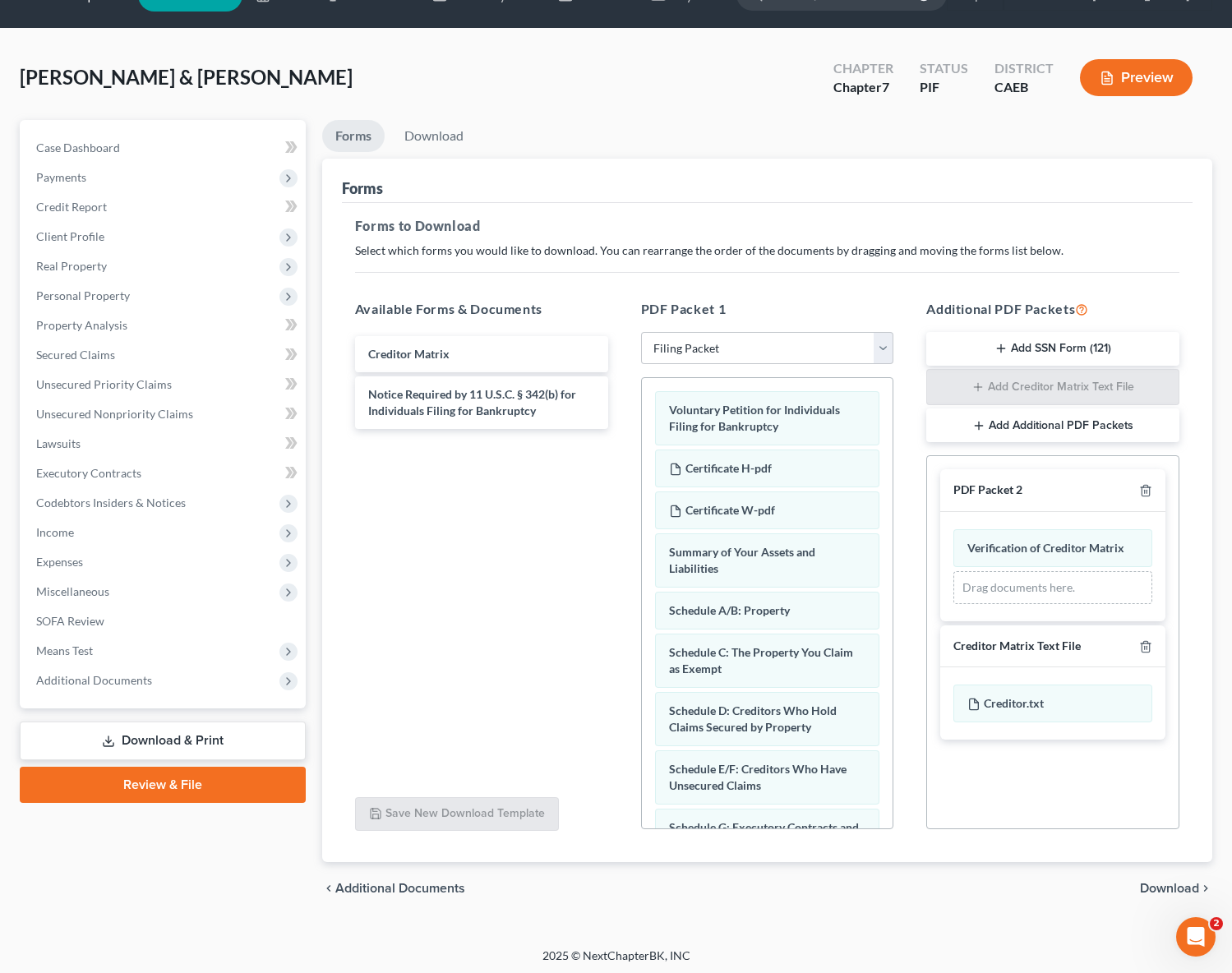
click at [1173, 886] on span "Download" at bounding box center [1169, 888] width 59 height 13
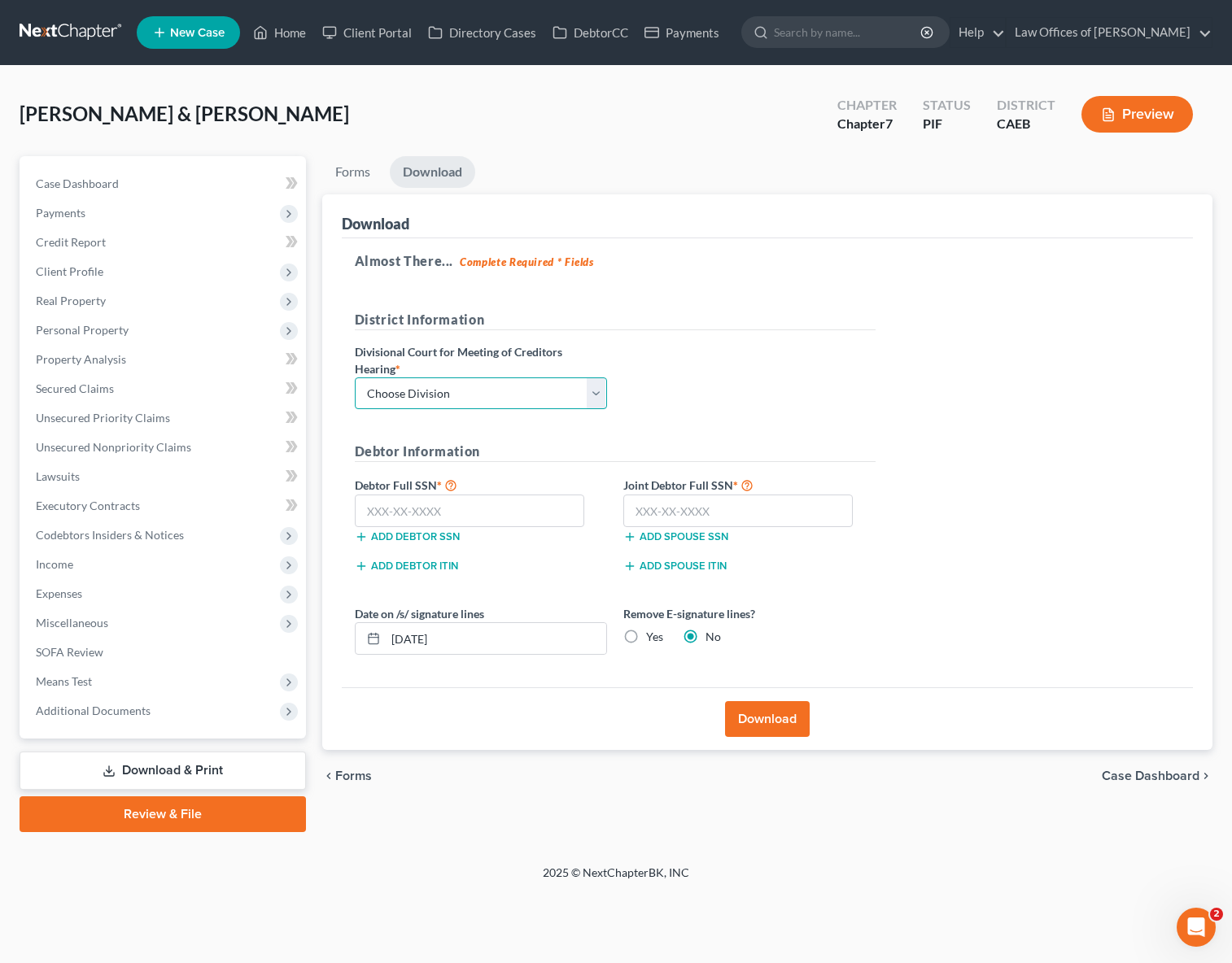
click at [596, 385] on select "Choose Division Fresno Modesto Sacramento" at bounding box center [481, 394] width 252 height 32
select select "0"
click at [355, 378] on select "Choose Division Fresno Modesto Sacramento" at bounding box center [481, 394] width 252 height 32
click at [481, 509] on input "text" at bounding box center [470, 510] width 230 height 32
type input "111-11-1111"
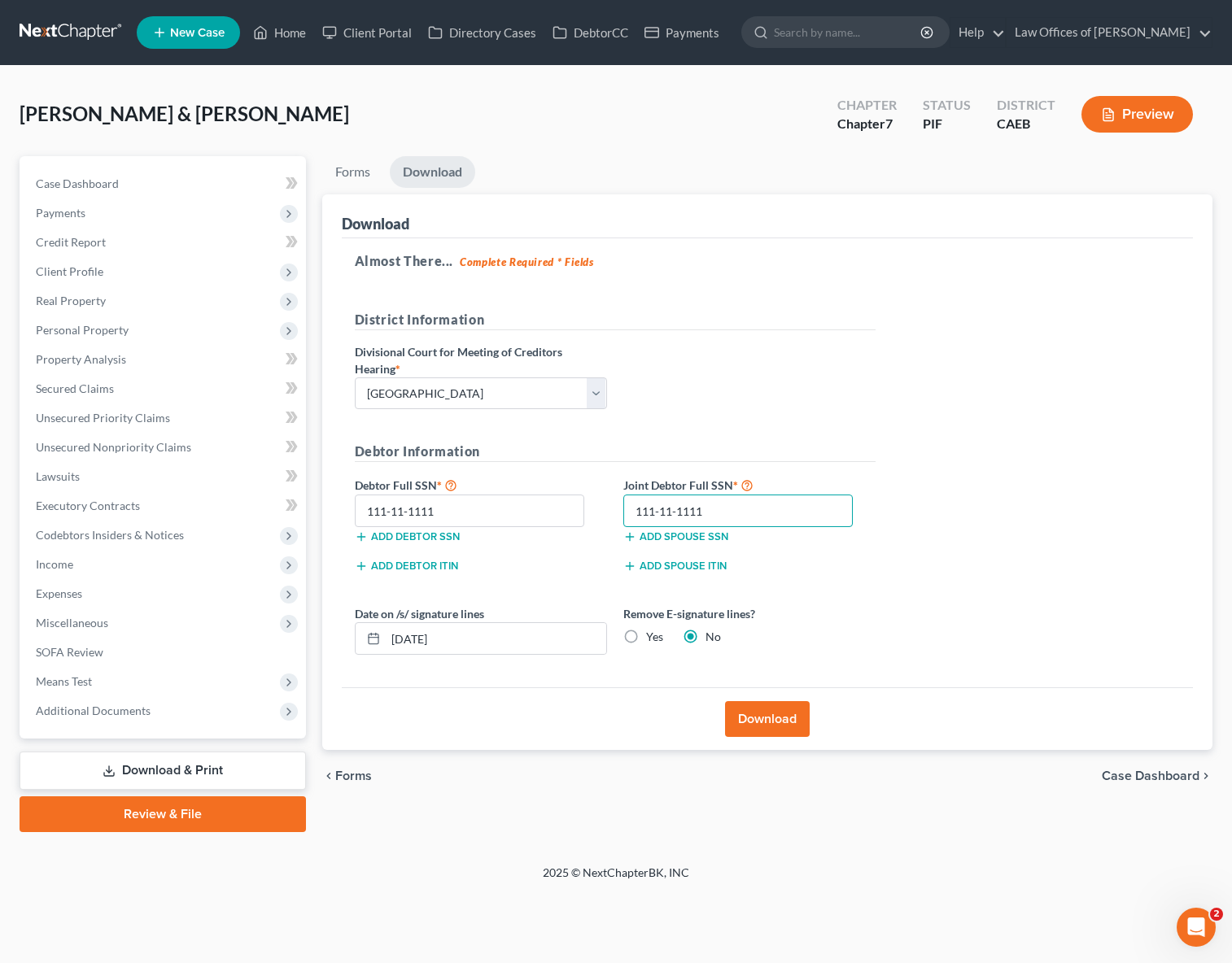
type input "111-11-1111"
click at [492, 635] on input "09/07/2025" at bounding box center [496, 638] width 221 height 31
type input "09/06/2025"
click at [768, 723] on button "Download" at bounding box center [767, 719] width 84 height 36
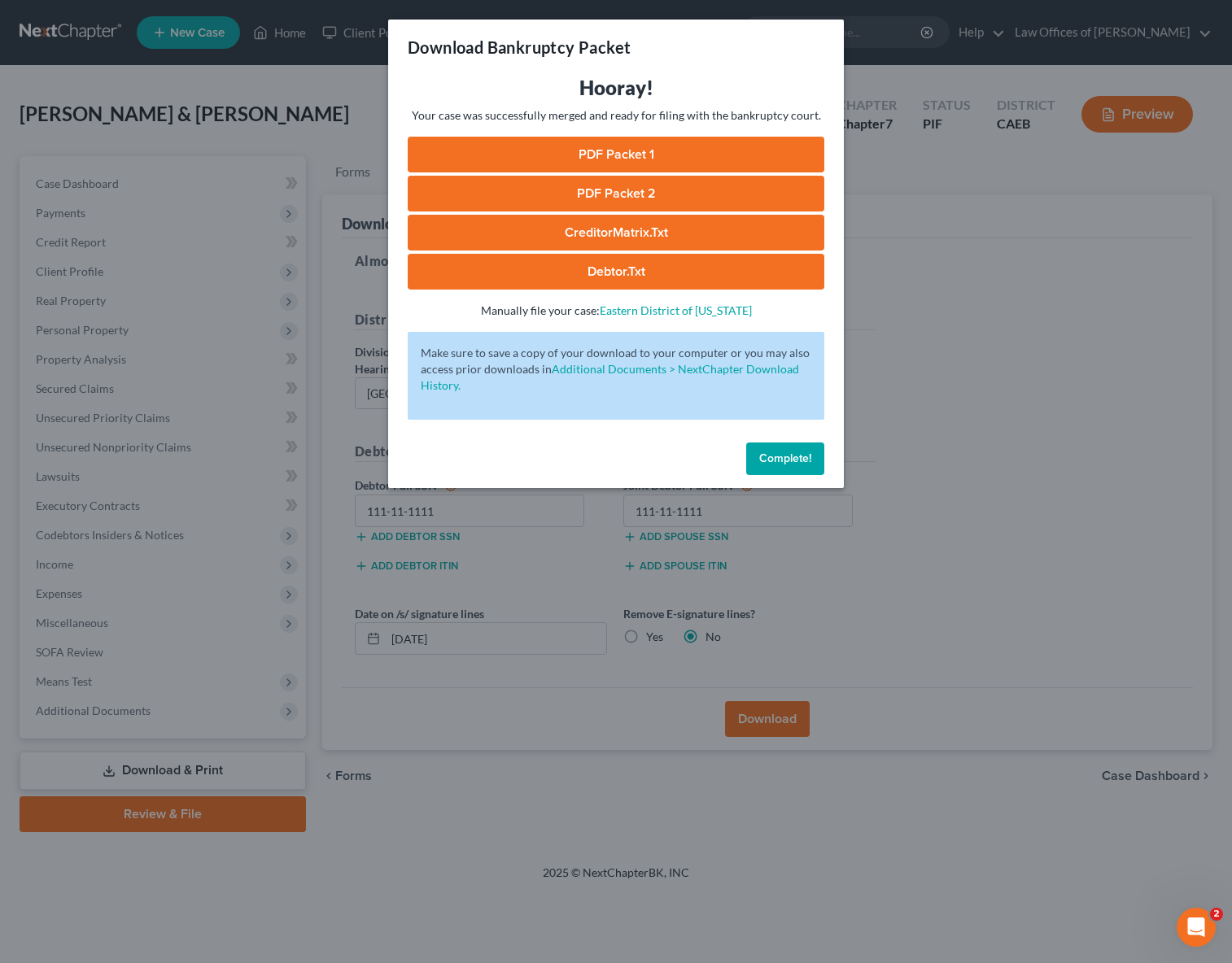
click at [596, 157] on link "PDF Packet 1" at bounding box center [616, 154] width 417 height 36
click at [645, 231] on link "CreditorMatrix.txt" at bounding box center [616, 233] width 417 height 36
click at [793, 461] on span "Complete!" at bounding box center [785, 458] width 52 height 14
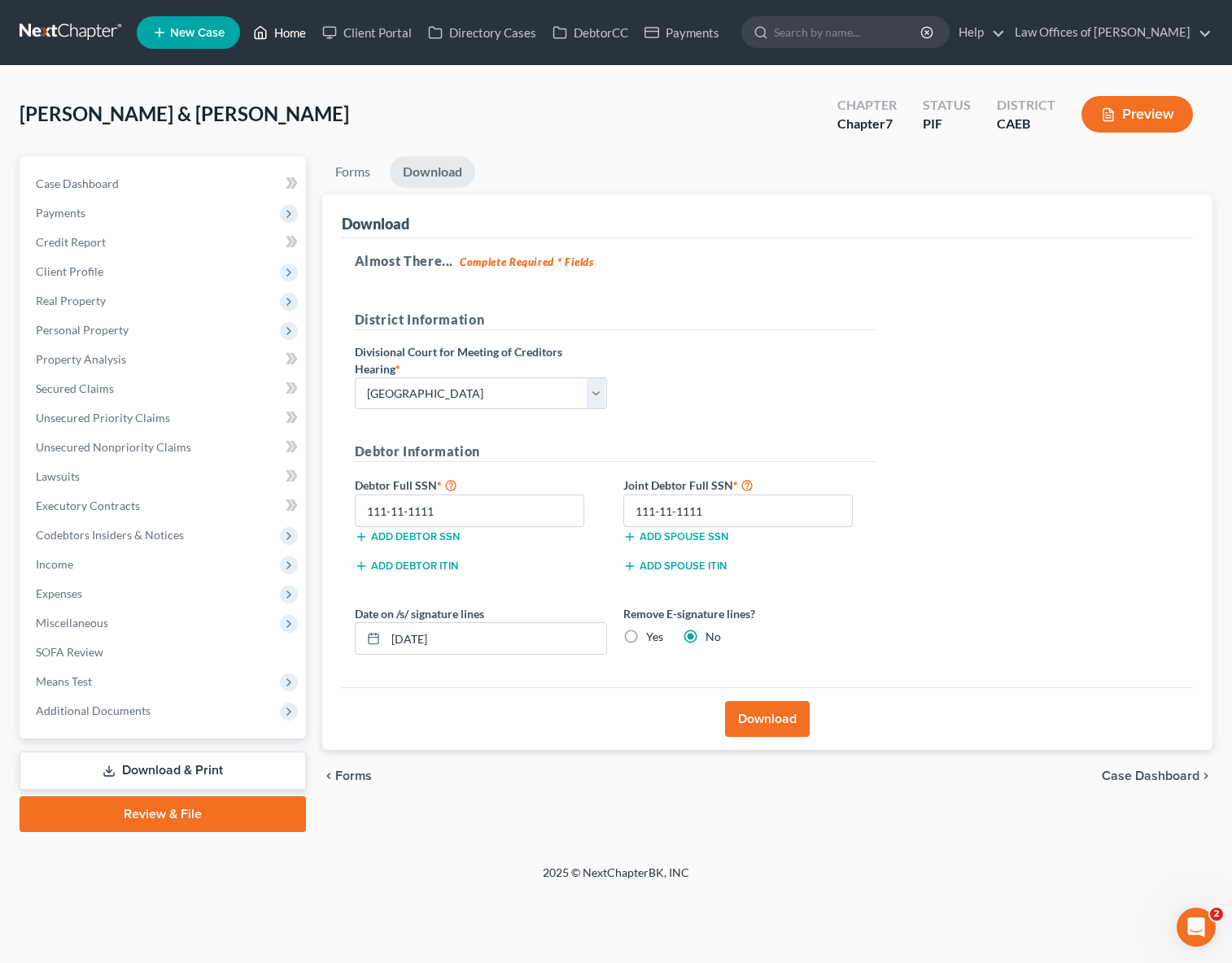
click at [286, 34] on link "Home" at bounding box center [279, 32] width 69 height 29
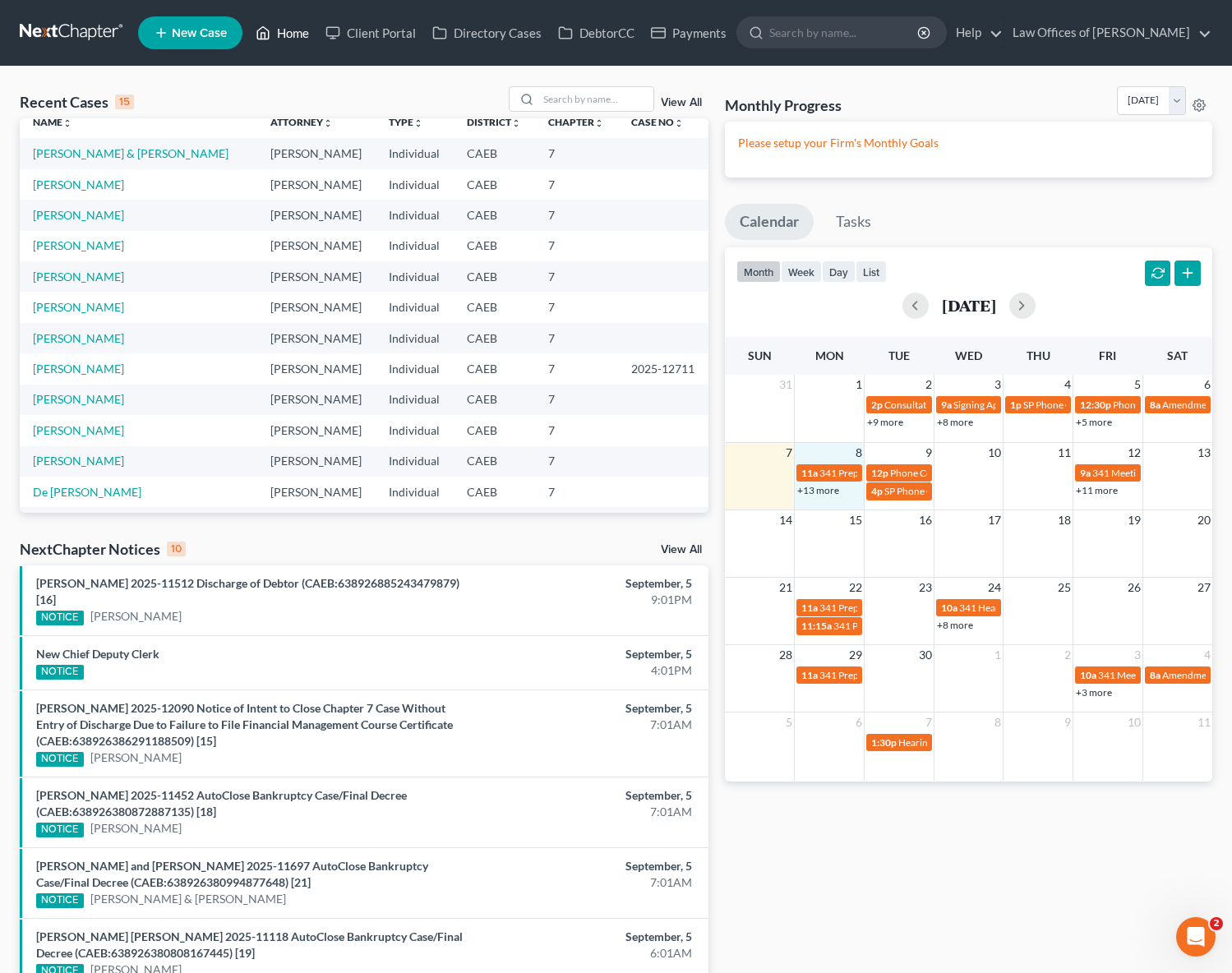
click at [826, 498] on div "+13 more" at bounding box center [829, 489] width 69 height 16
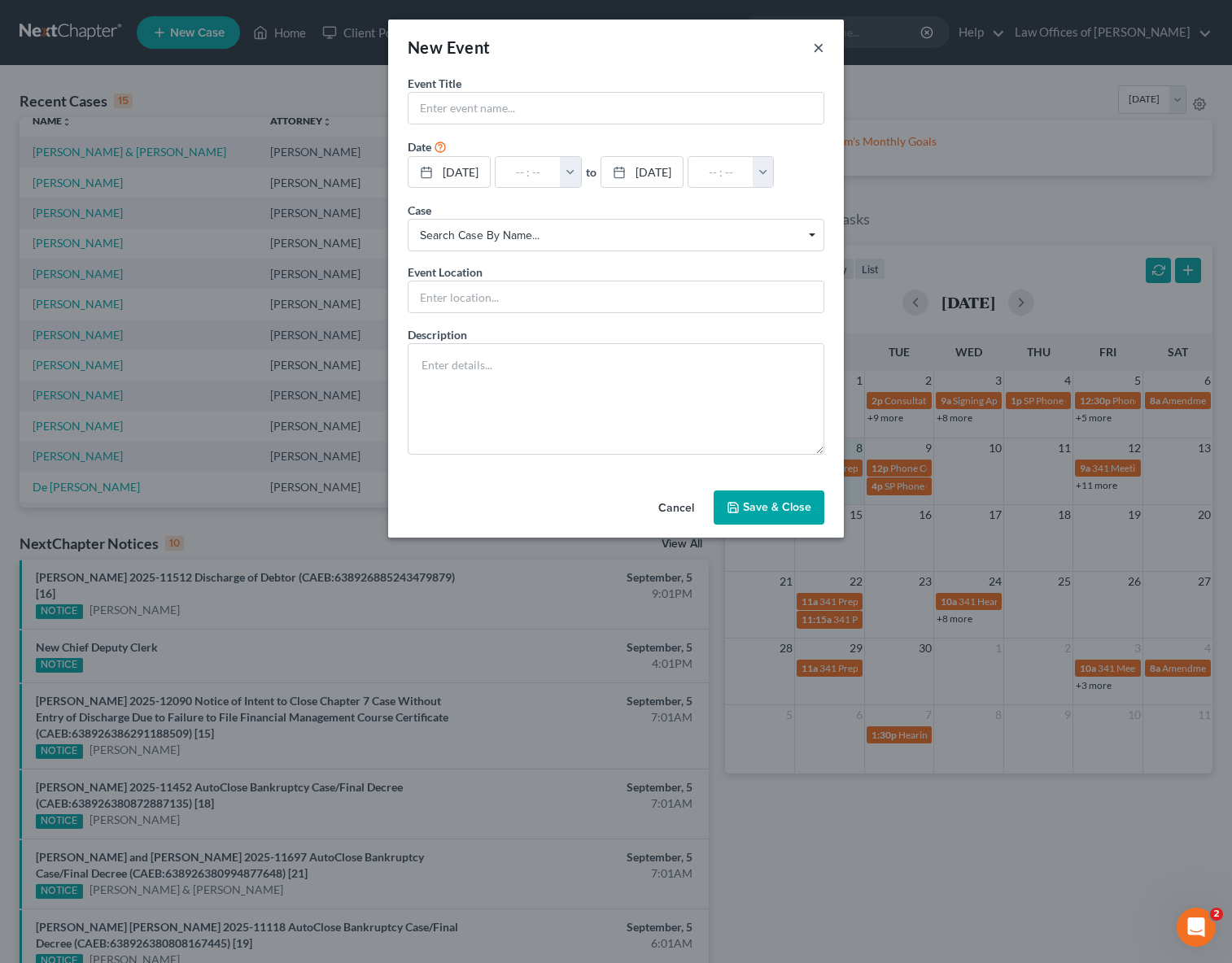
click at [820, 47] on button "×" at bounding box center [818, 47] width 11 height 20
